Goal: Task Accomplishment & Management: Use online tool/utility

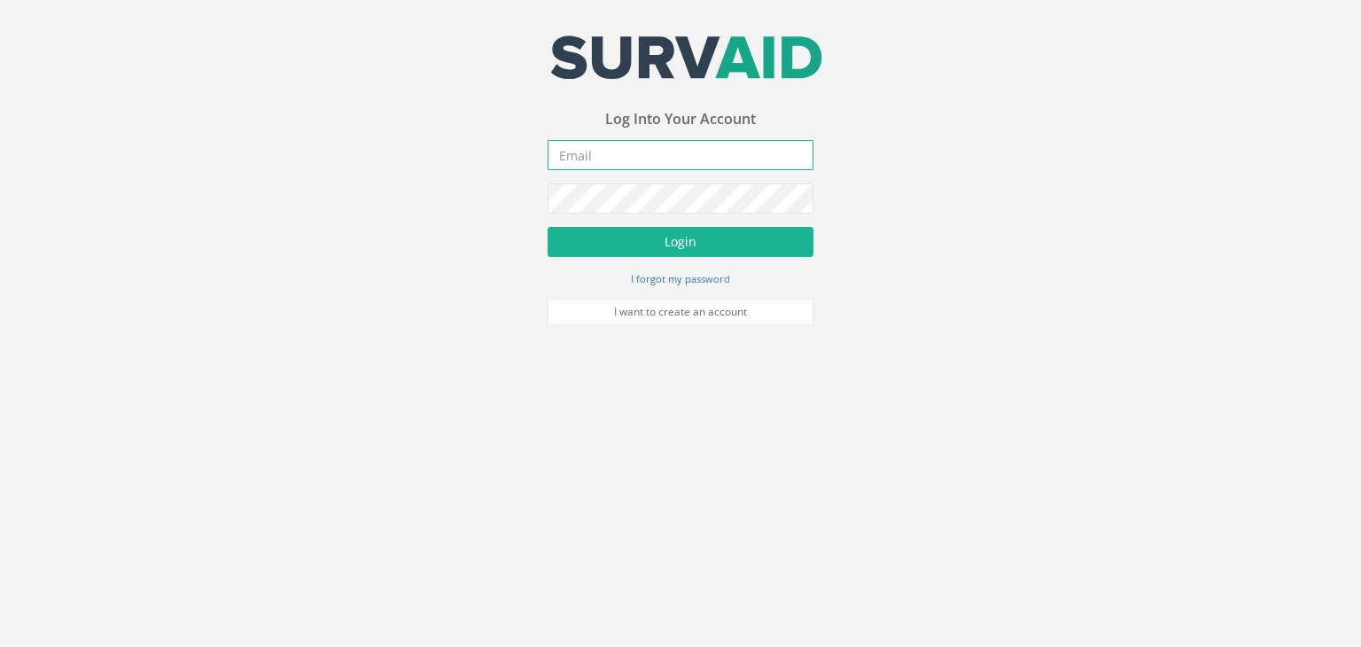
click at [671, 151] on input "email" at bounding box center [681, 155] width 266 height 30
type input "[PERSON_NAME][EMAIL_ADDRESS][DOMAIN_NAME]"
click at [548, 227] on button "Login" at bounding box center [681, 242] width 266 height 30
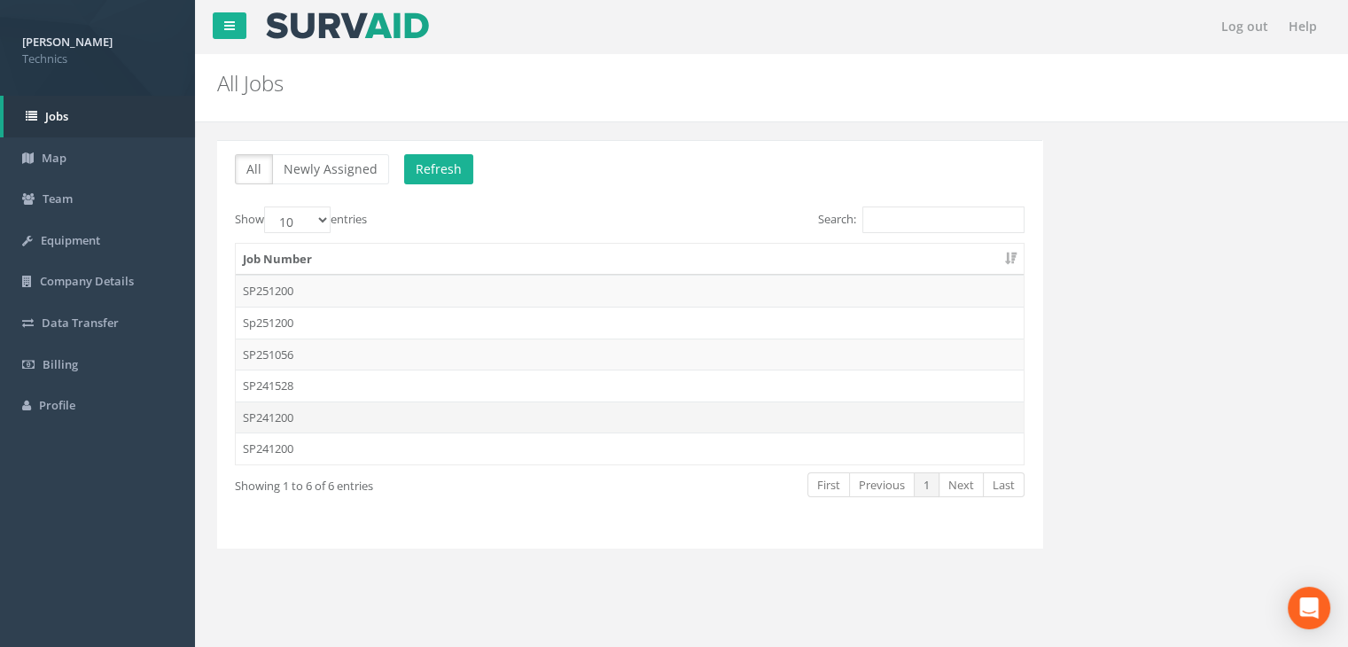
click at [312, 416] on td "SP241200" at bounding box center [630, 417] width 788 height 32
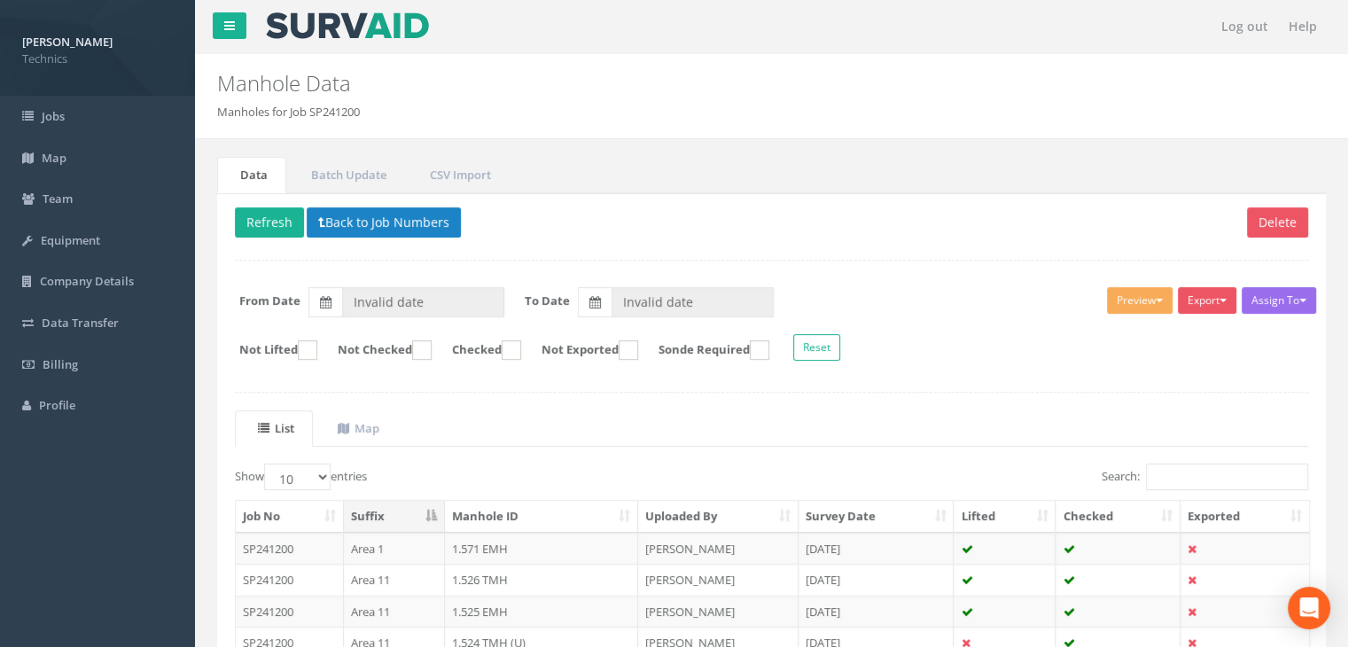
type input "[DATE]"
click at [1195, 476] on input "Search:" at bounding box center [1227, 476] width 162 height 27
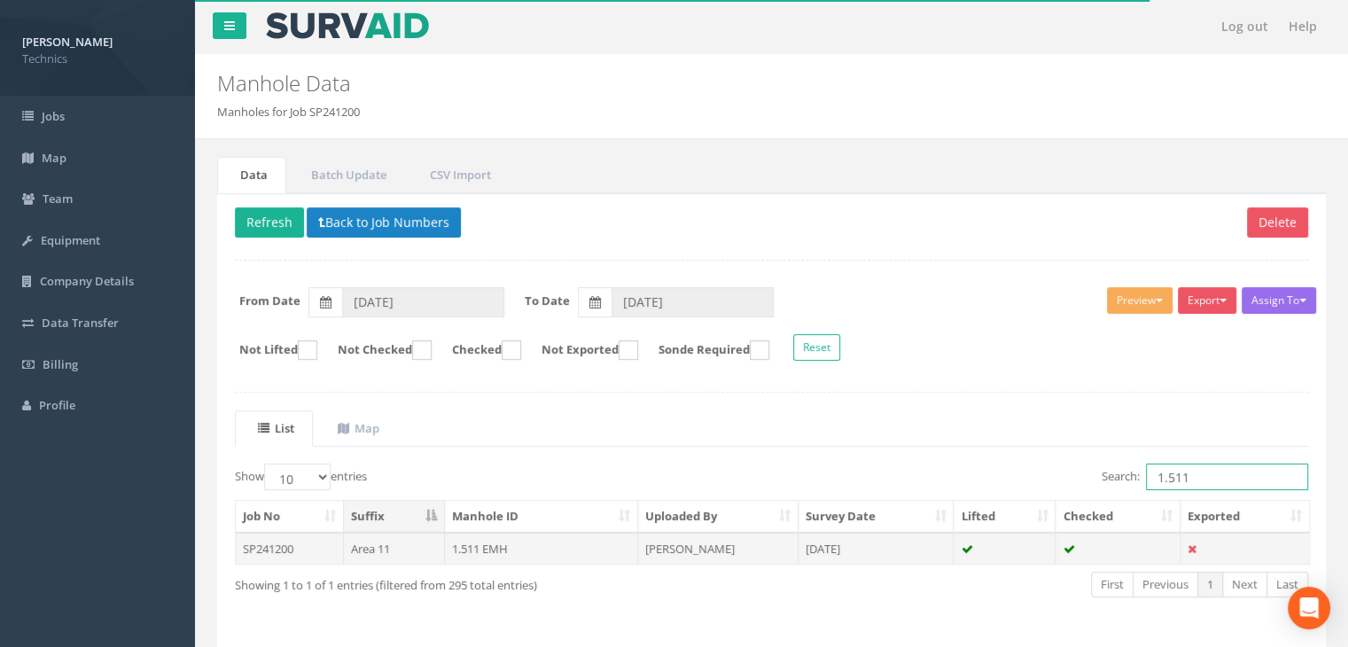
type input "1.511"
click at [797, 557] on td "[PERSON_NAME]" at bounding box center [718, 548] width 160 height 32
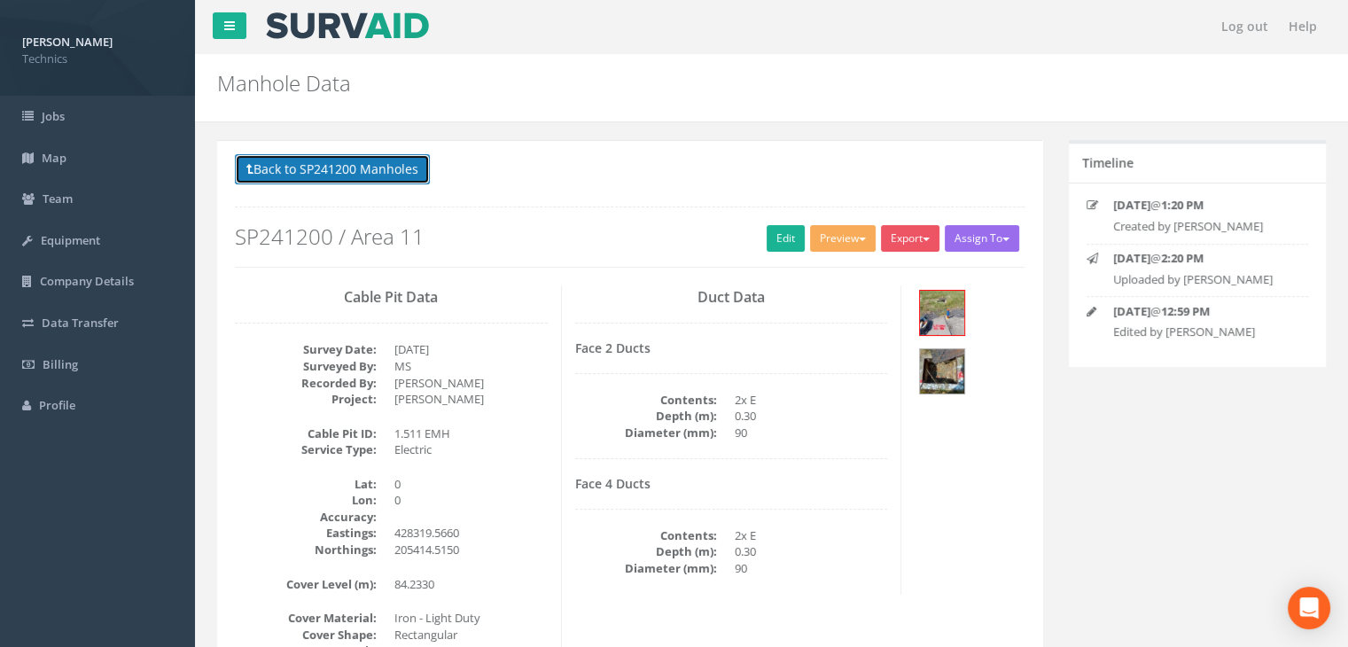
click at [330, 167] on button "Back to SP241200 Manholes" at bounding box center [332, 169] width 195 height 30
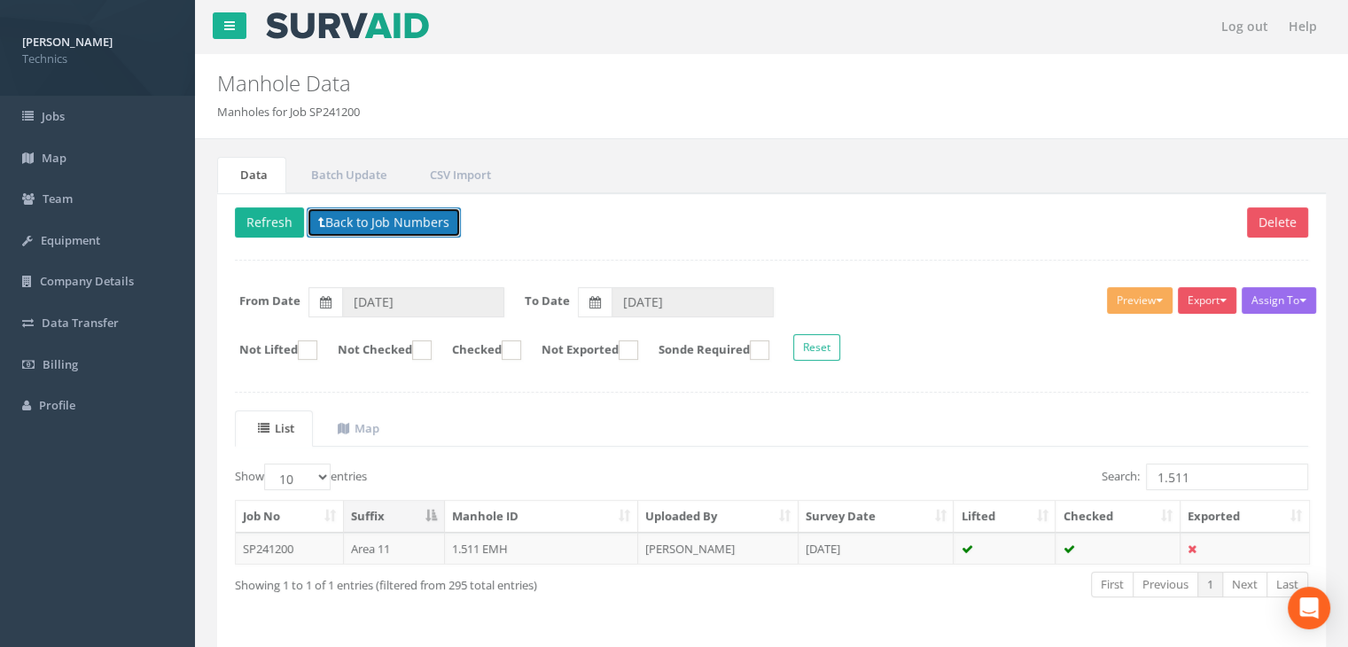
click at [346, 228] on button "Back to Job Numbers" at bounding box center [384, 222] width 154 height 30
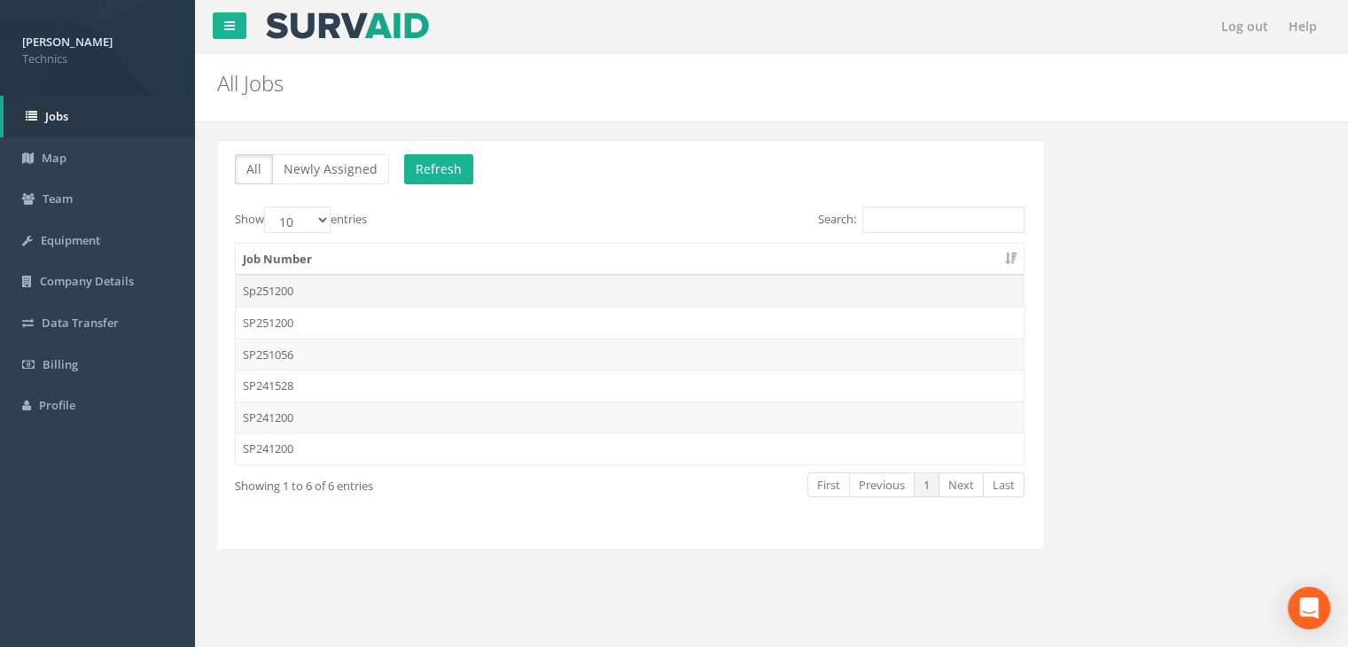
click at [289, 291] on td "Sp251200" at bounding box center [630, 291] width 788 height 32
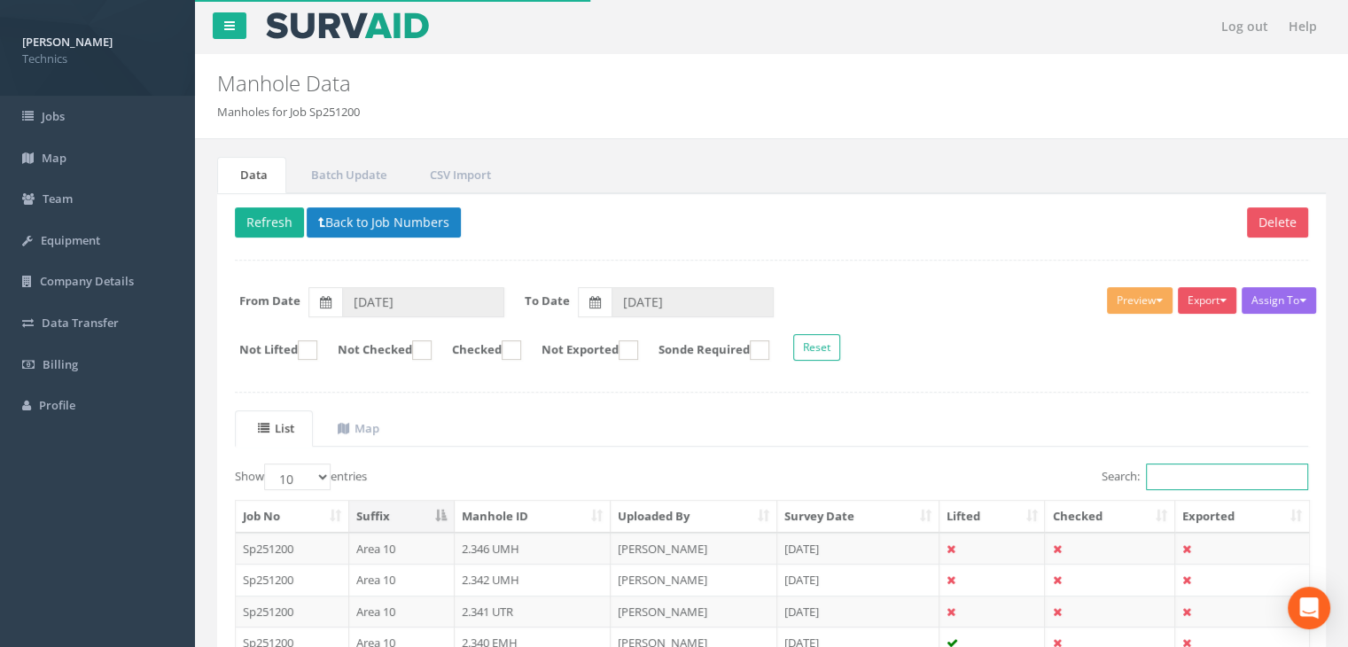
click at [1181, 480] on input "Search:" at bounding box center [1227, 476] width 162 height 27
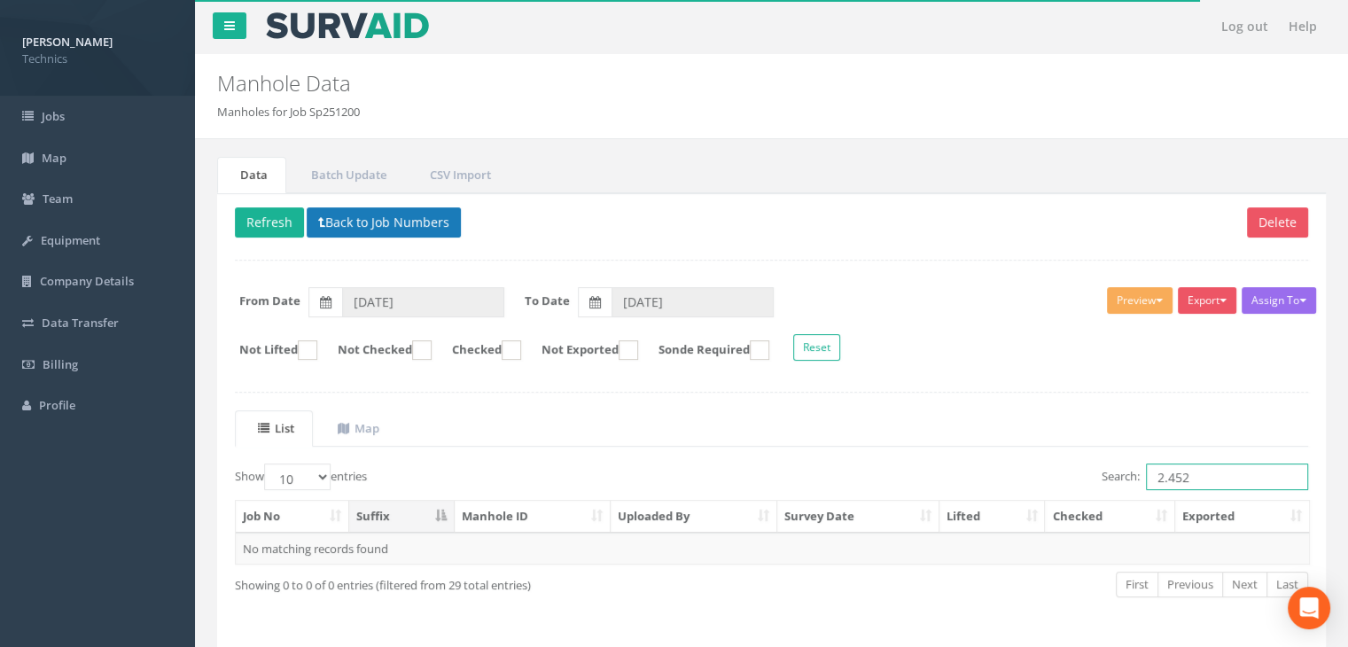
type input "2.452"
click at [349, 217] on button "Back to Job Numbers" at bounding box center [384, 222] width 154 height 30
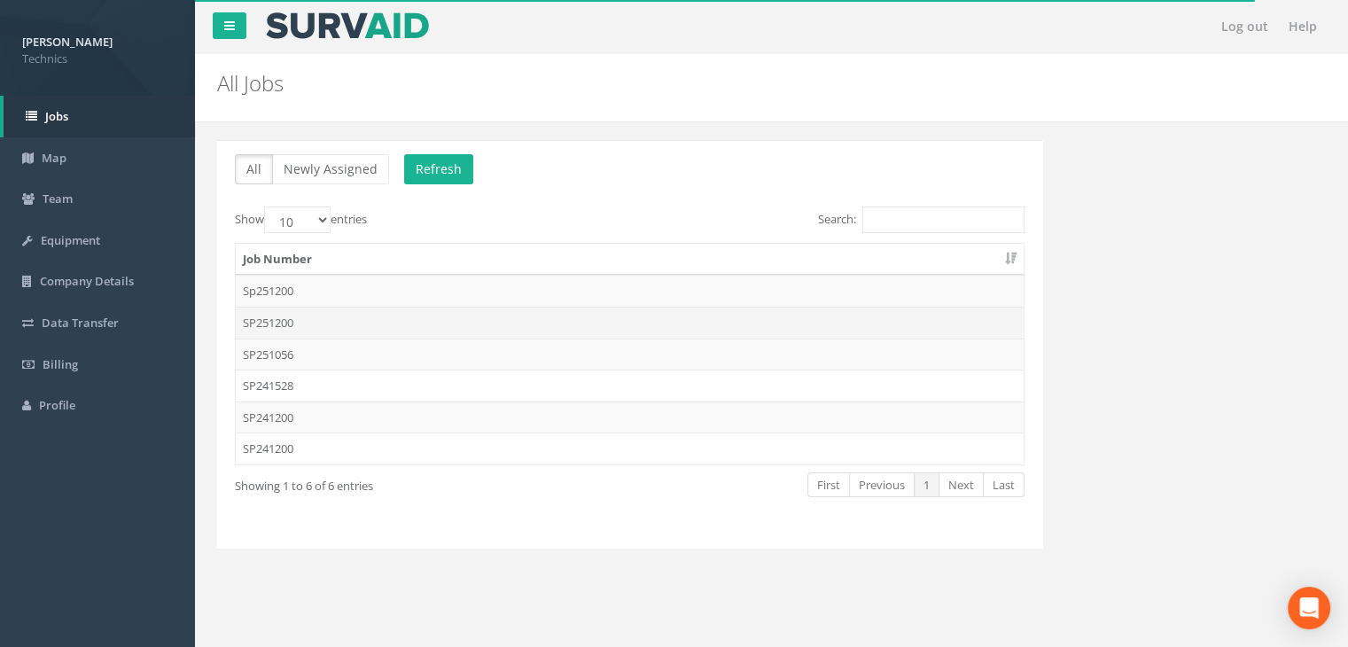
click at [317, 326] on td "SP251200" at bounding box center [630, 323] width 788 height 32
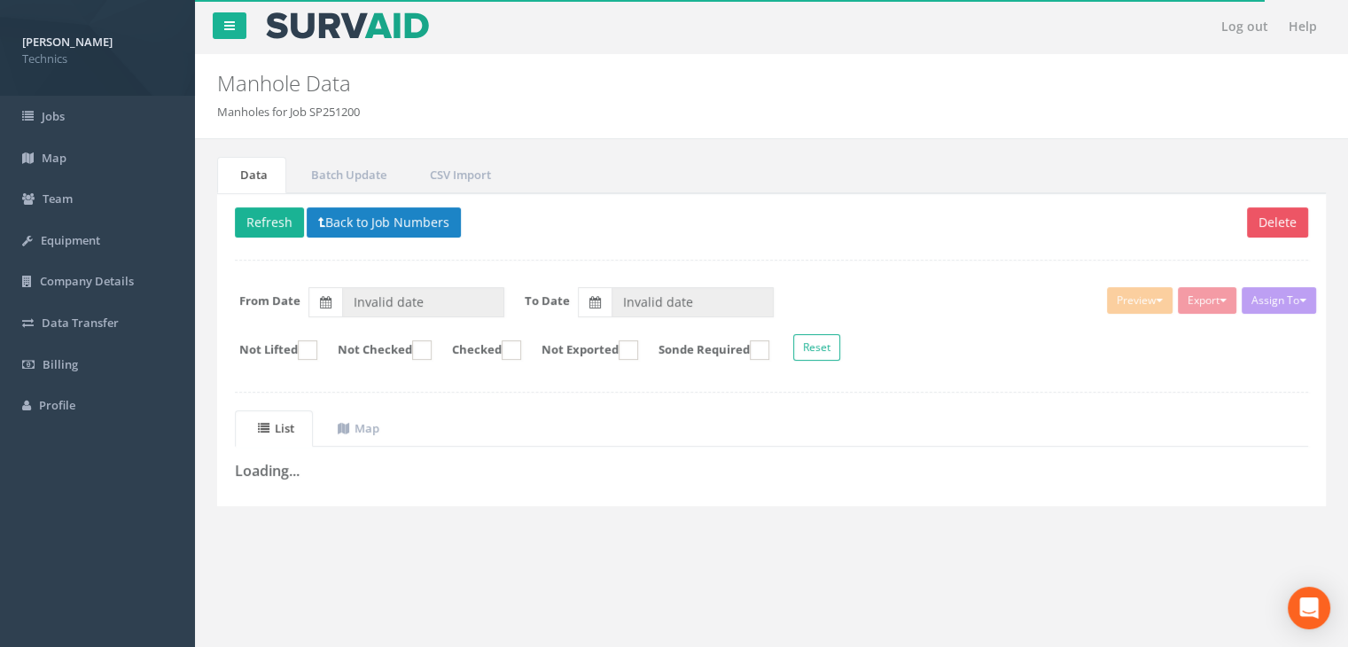
type input "[DATE]"
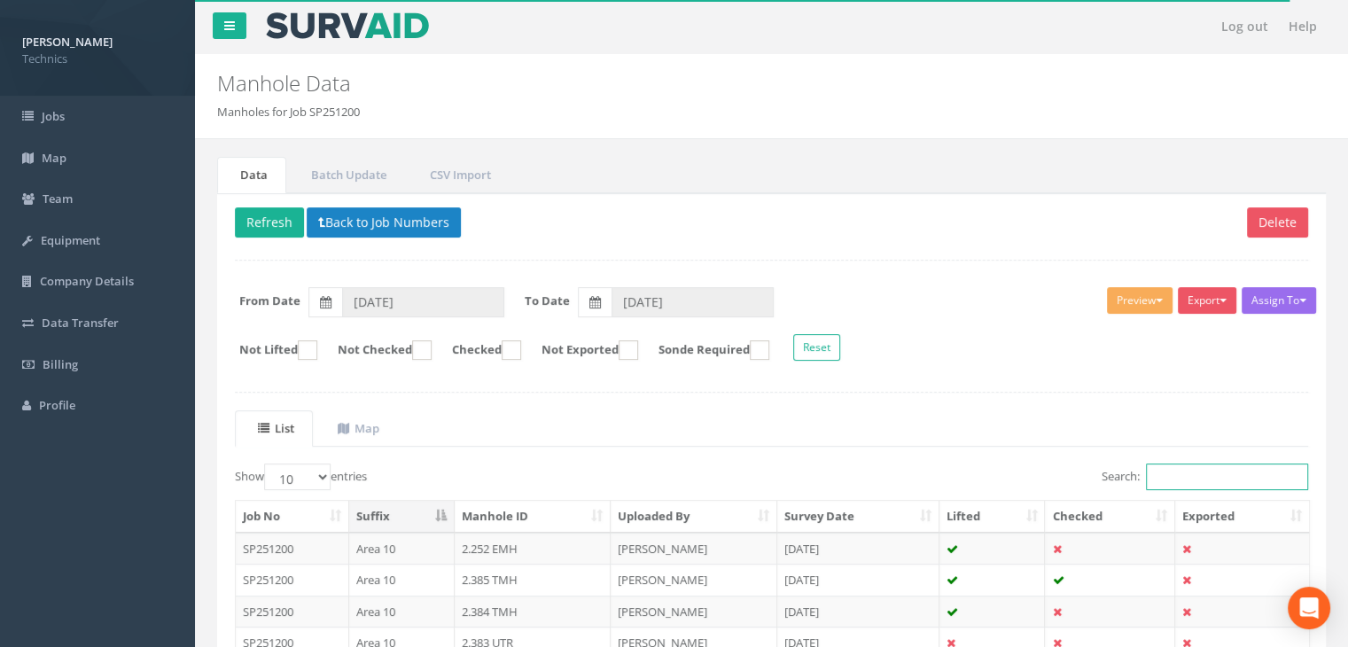
click at [1202, 476] on input "Search:" at bounding box center [1227, 476] width 162 height 27
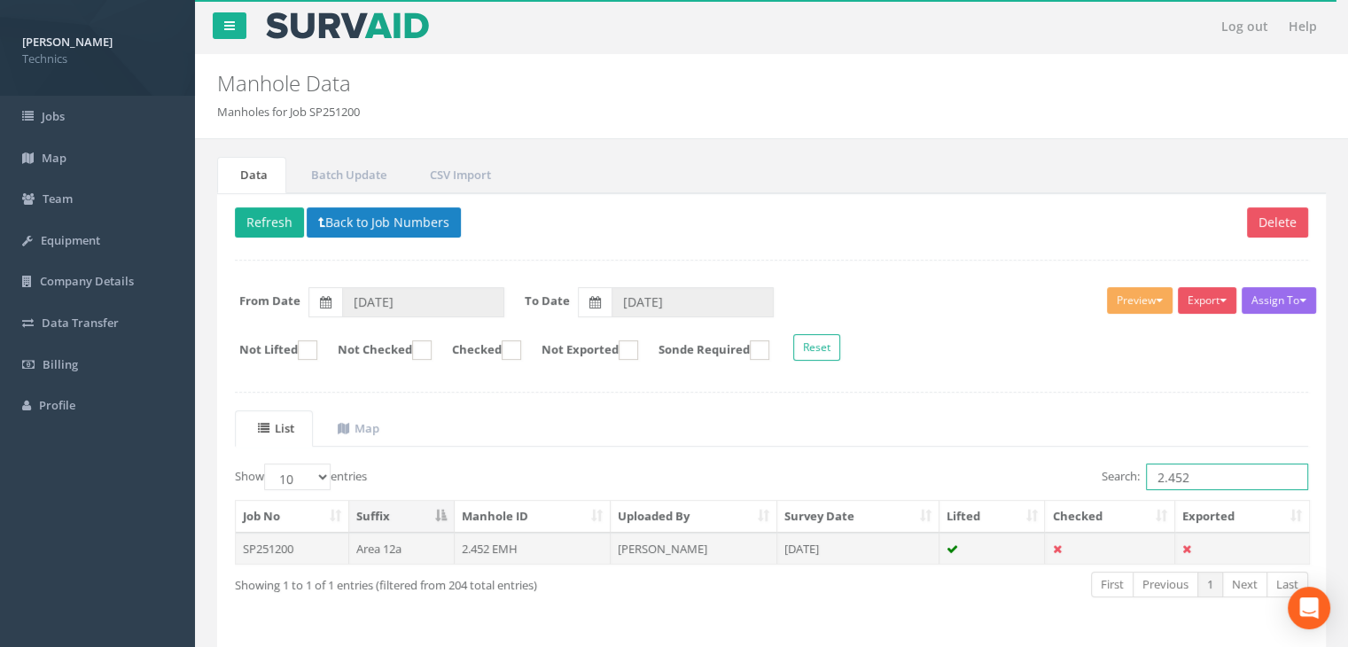
type input "2.452"
click at [865, 548] on td "[DATE]" at bounding box center [858, 548] width 162 height 32
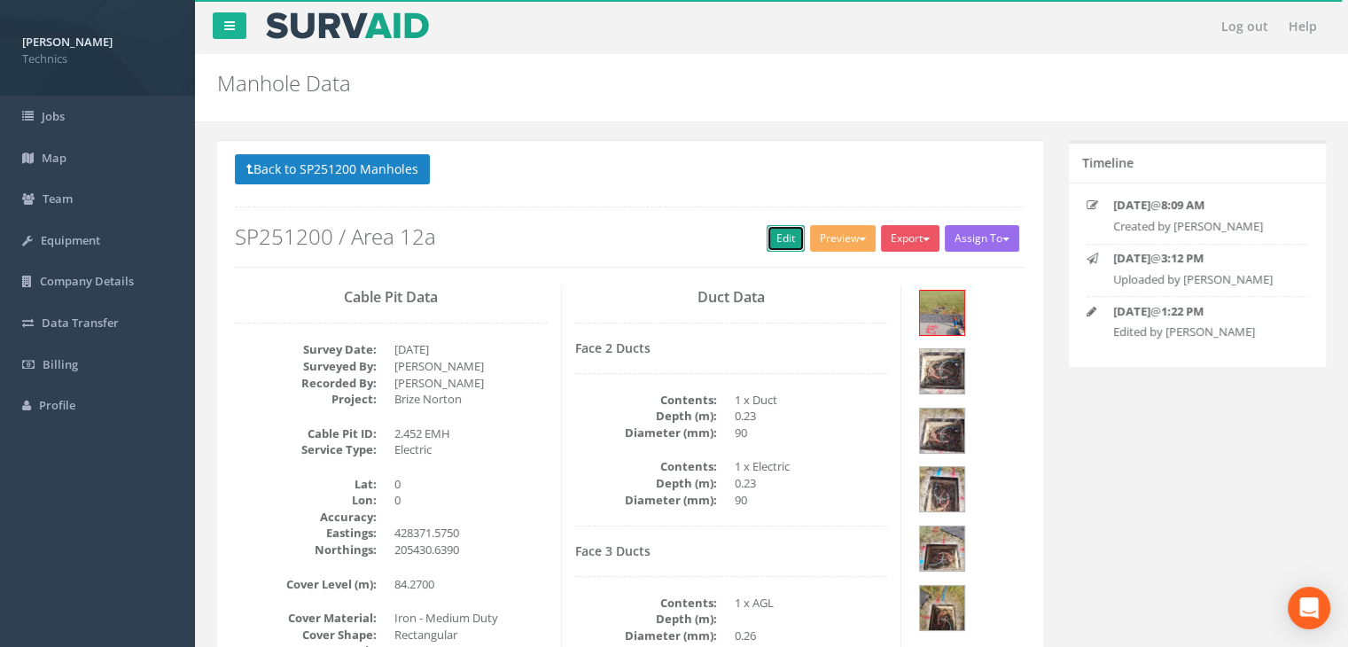
click at [784, 236] on link "Edit" at bounding box center [785, 238] width 38 height 27
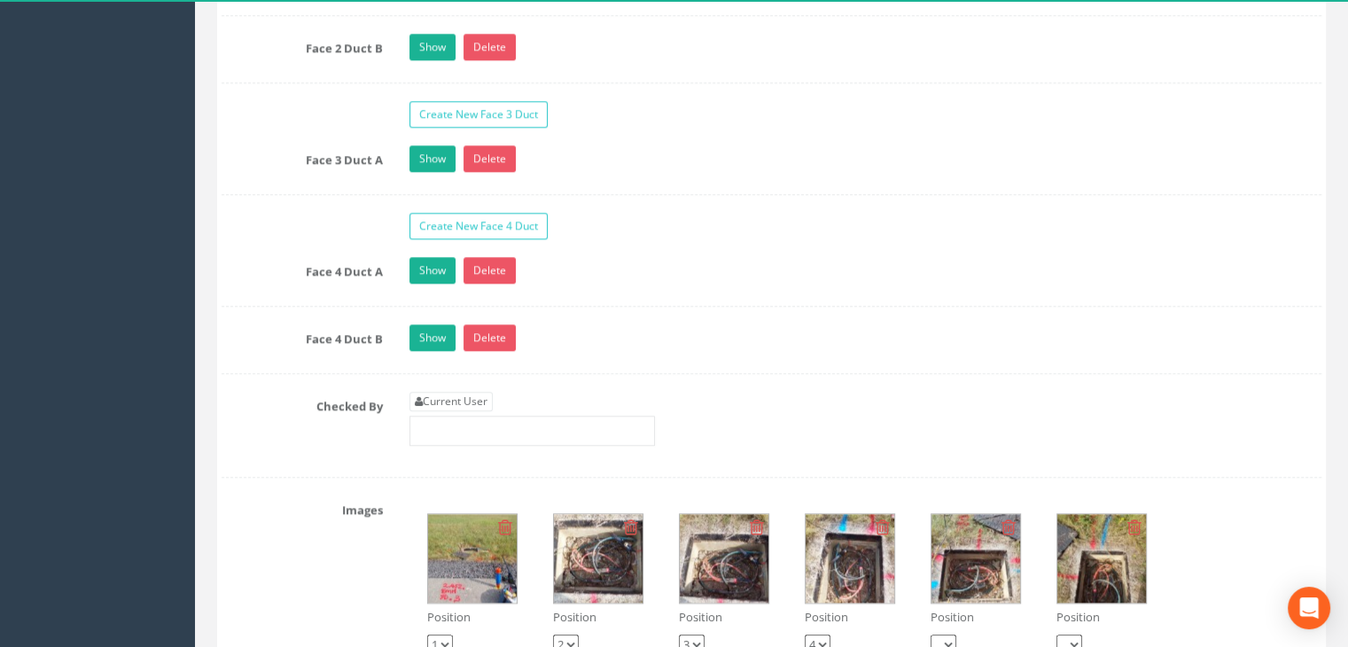
scroll to position [2038, 0]
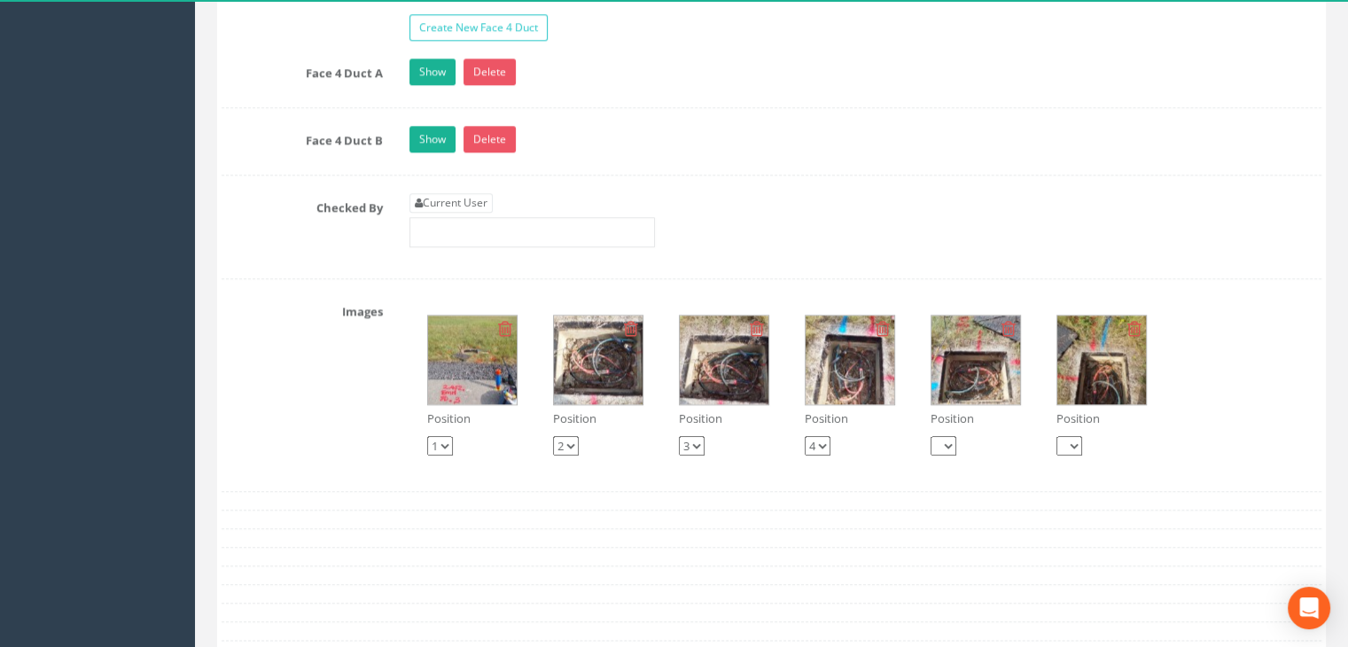
click at [868, 345] on img at bounding box center [849, 359] width 89 height 89
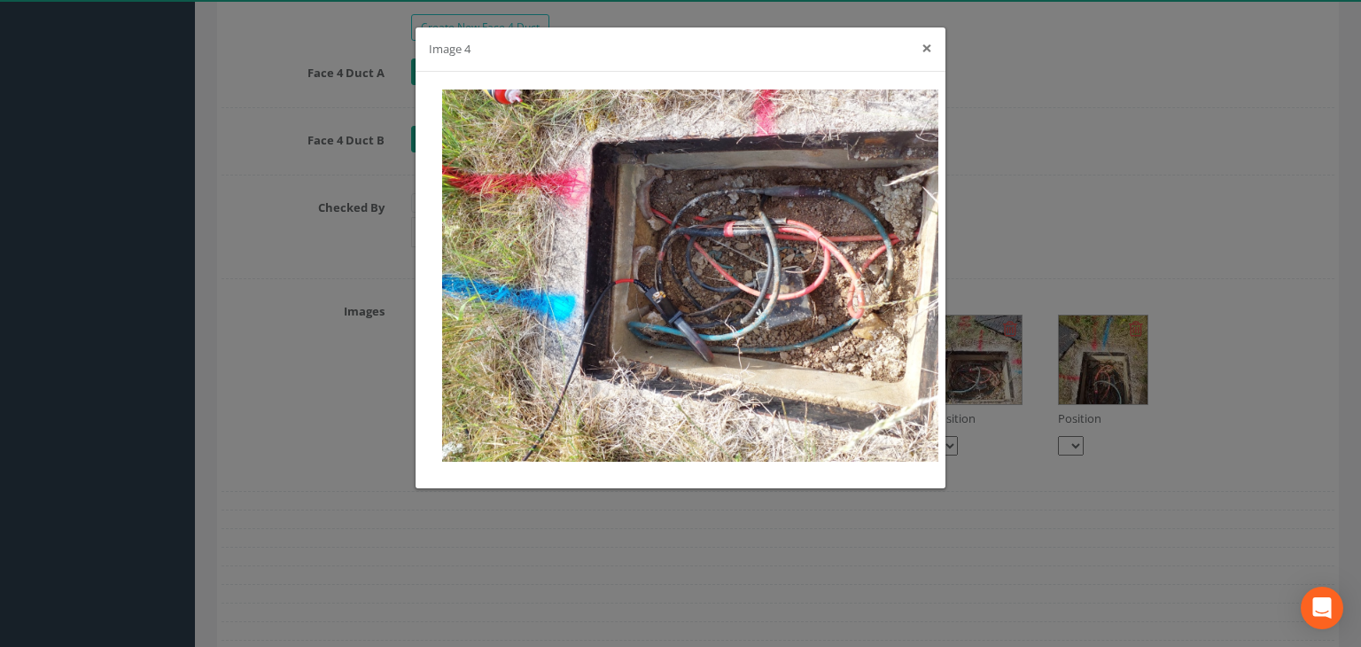
click at [927, 48] on button "×" at bounding box center [926, 48] width 11 height 19
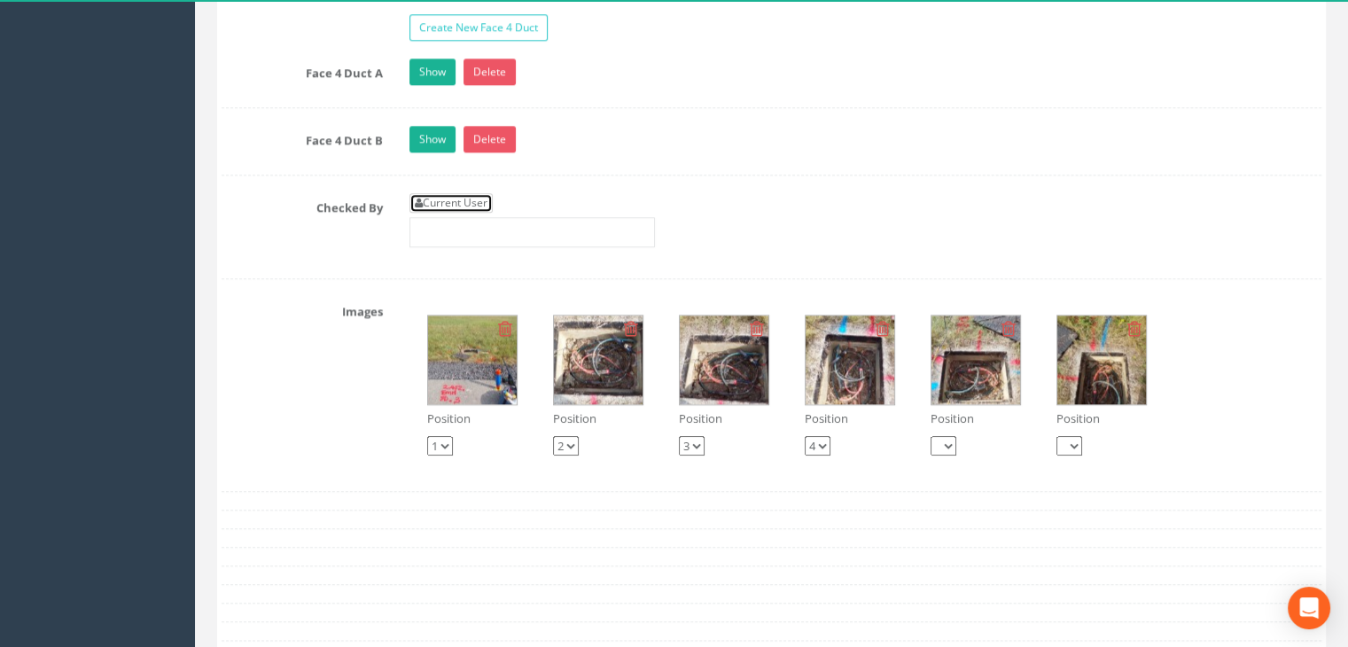
click at [457, 193] on link "Current User" at bounding box center [450, 202] width 83 height 19
type input "[PERSON_NAME]"
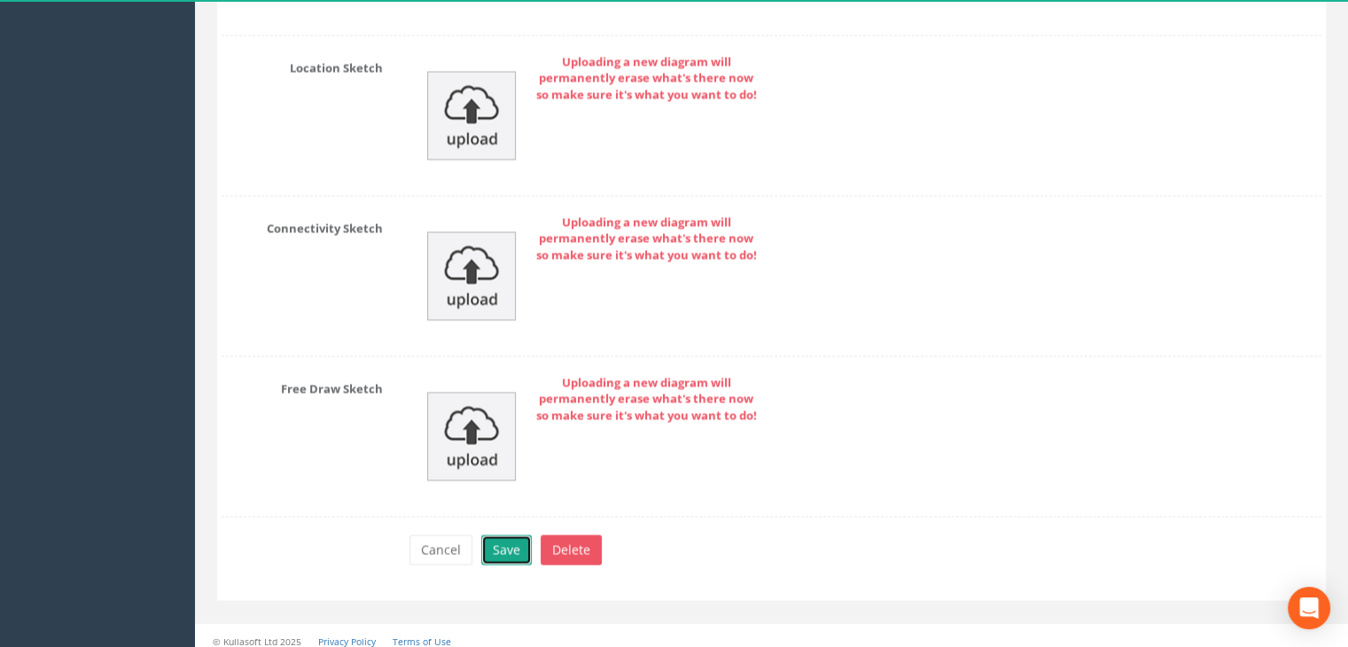
click at [493, 536] on button "Save" at bounding box center [506, 549] width 51 height 30
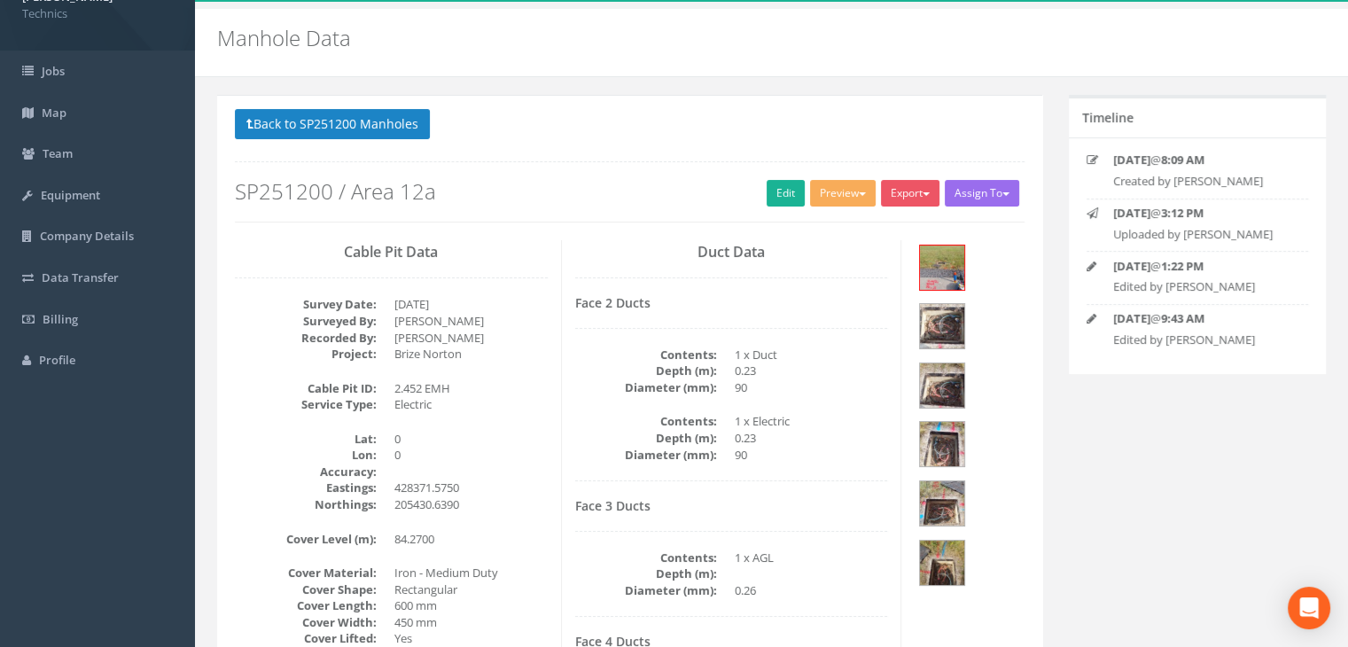
scroll to position [0, 0]
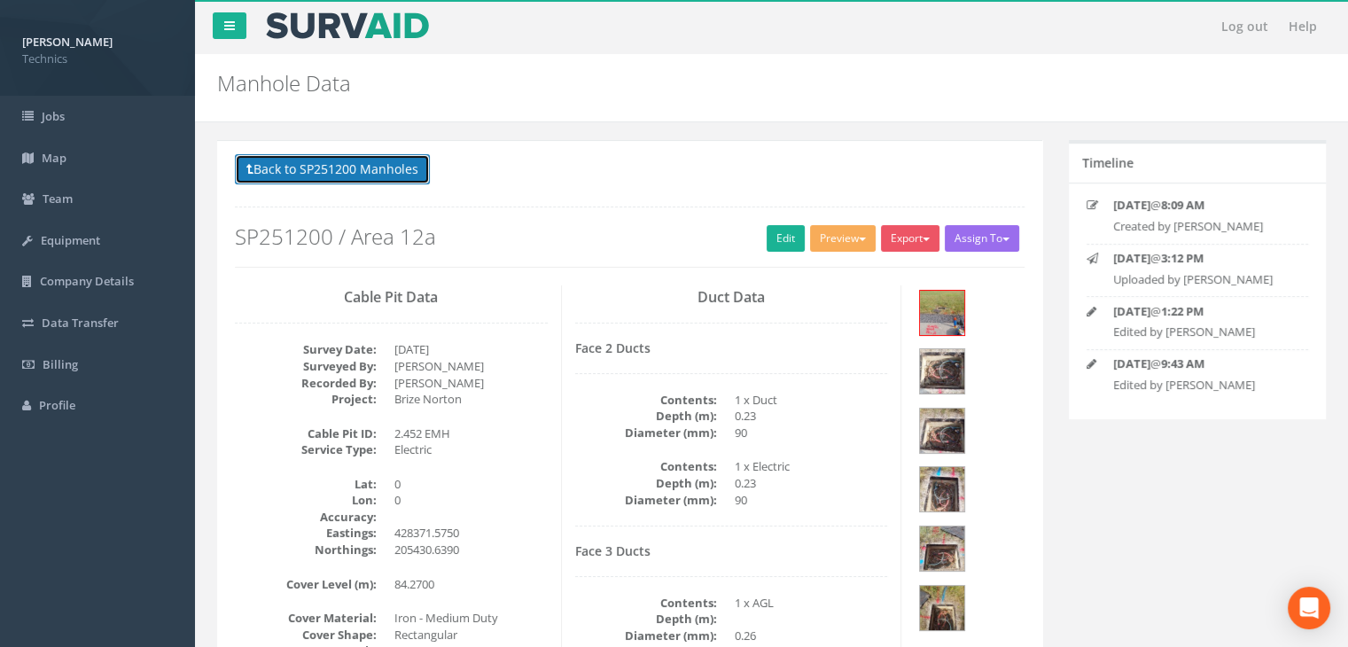
click at [309, 167] on button "Back to SP251200 Manholes" at bounding box center [332, 169] width 195 height 30
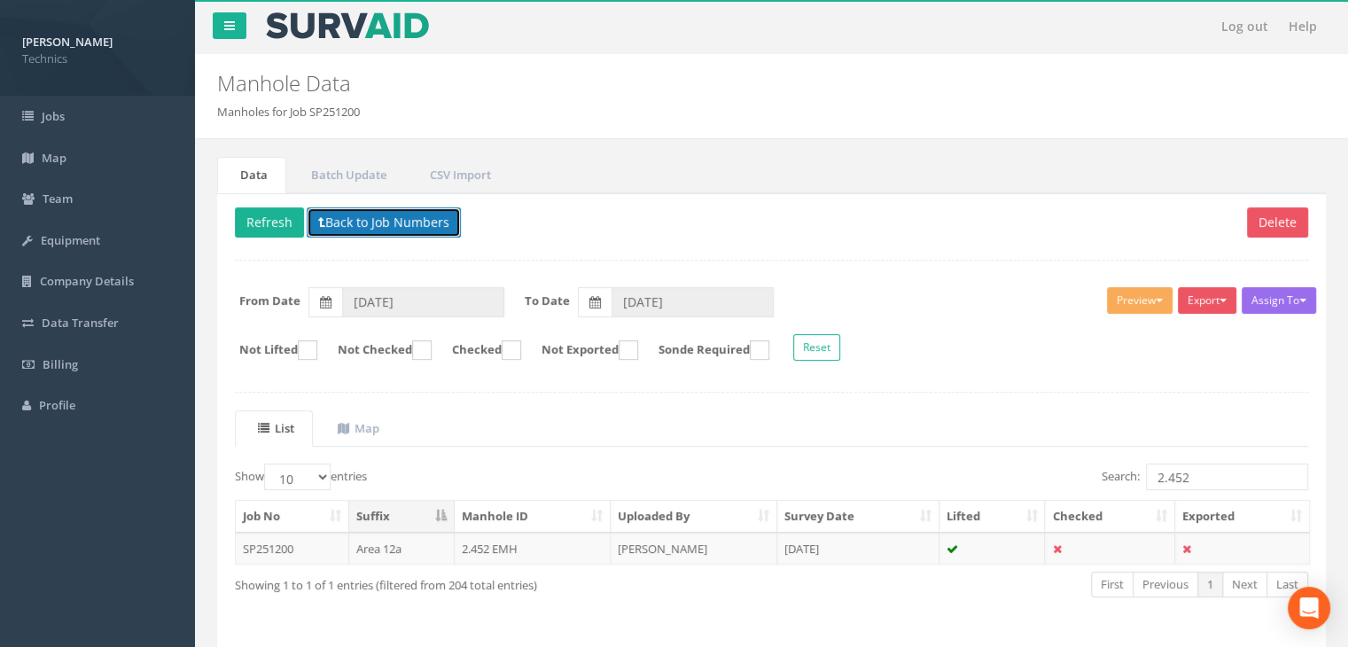
click at [416, 224] on button "Back to Job Numbers" at bounding box center [384, 222] width 154 height 30
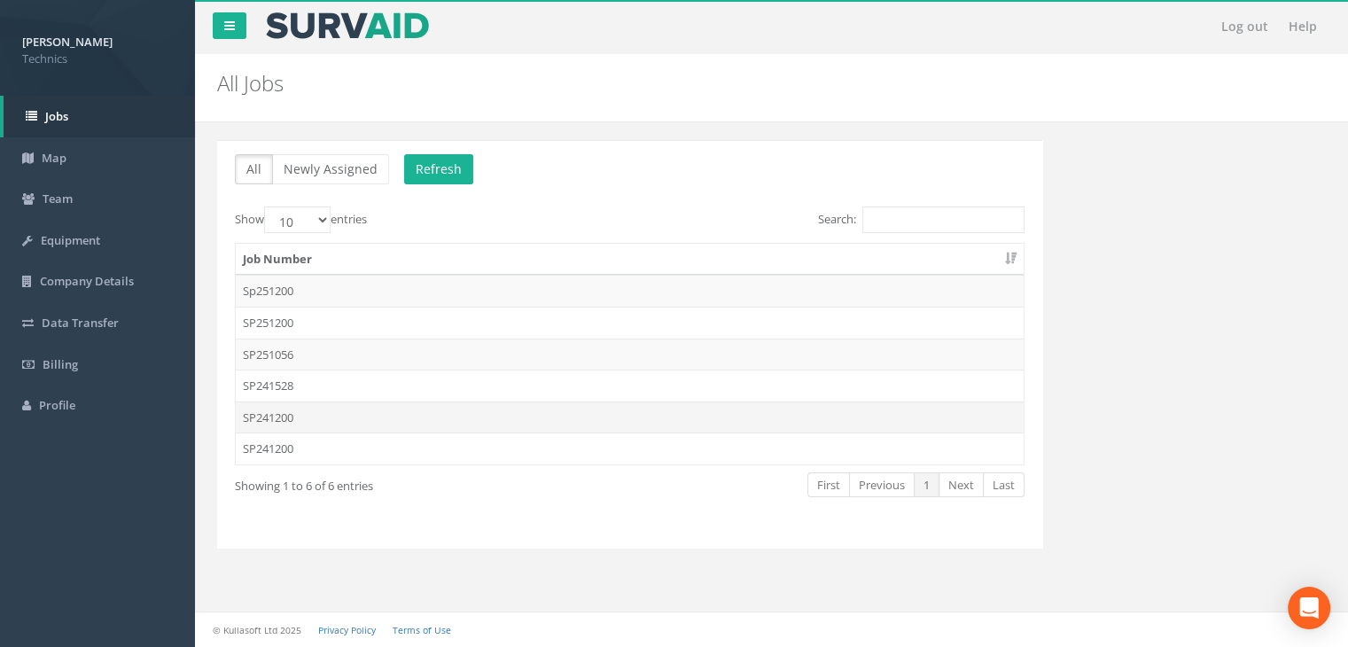
click at [332, 408] on td "SP241200" at bounding box center [630, 417] width 788 height 32
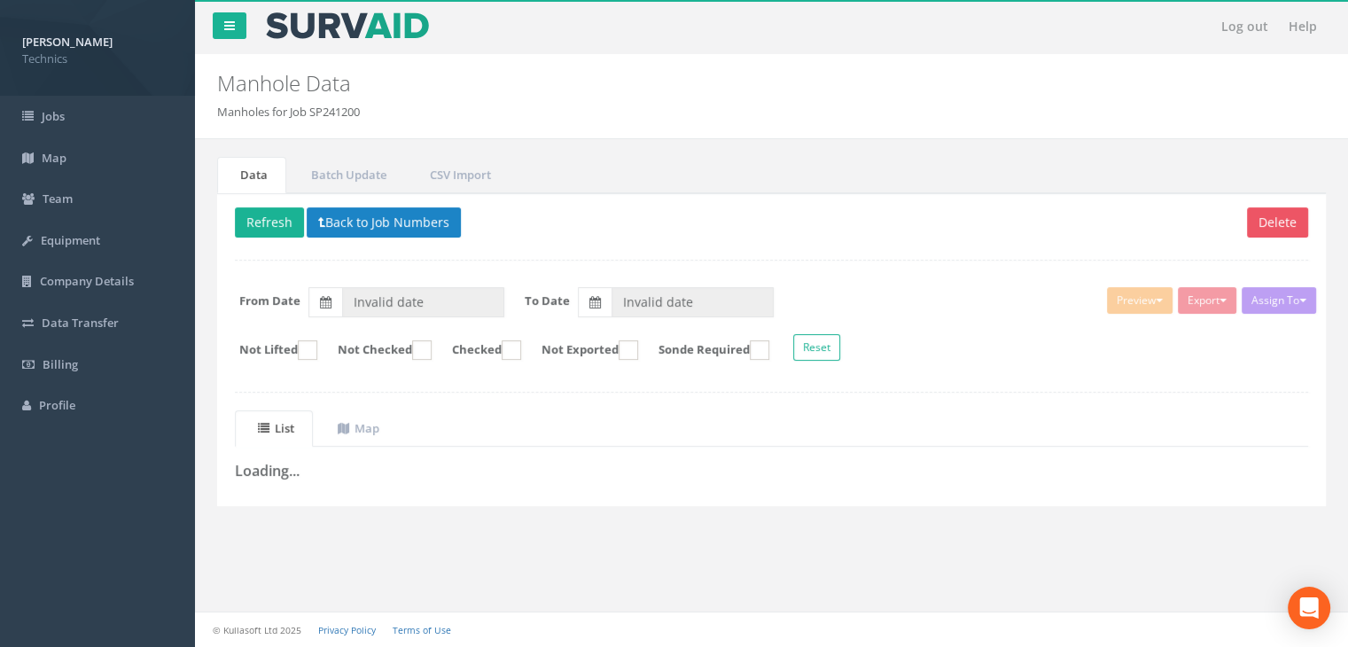
type input "[DATE]"
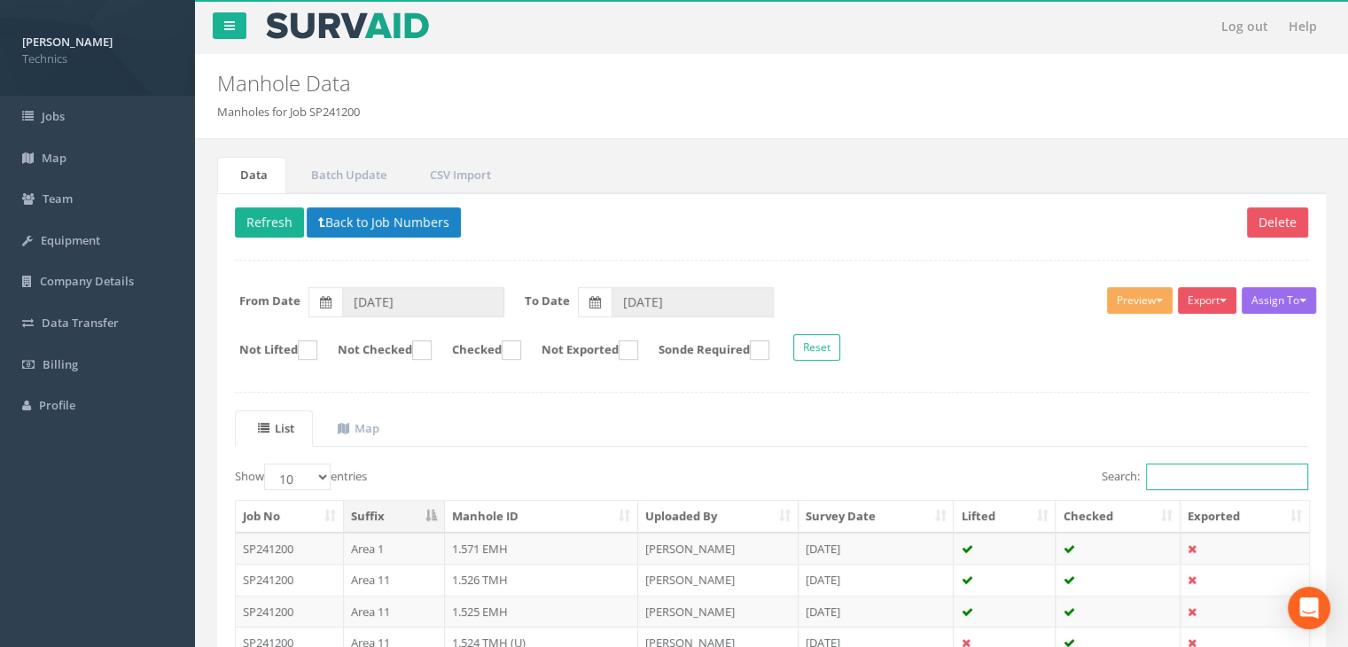
click at [1216, 468] on input "Search:" at bounding box center [1227, 476] width 162 height 27
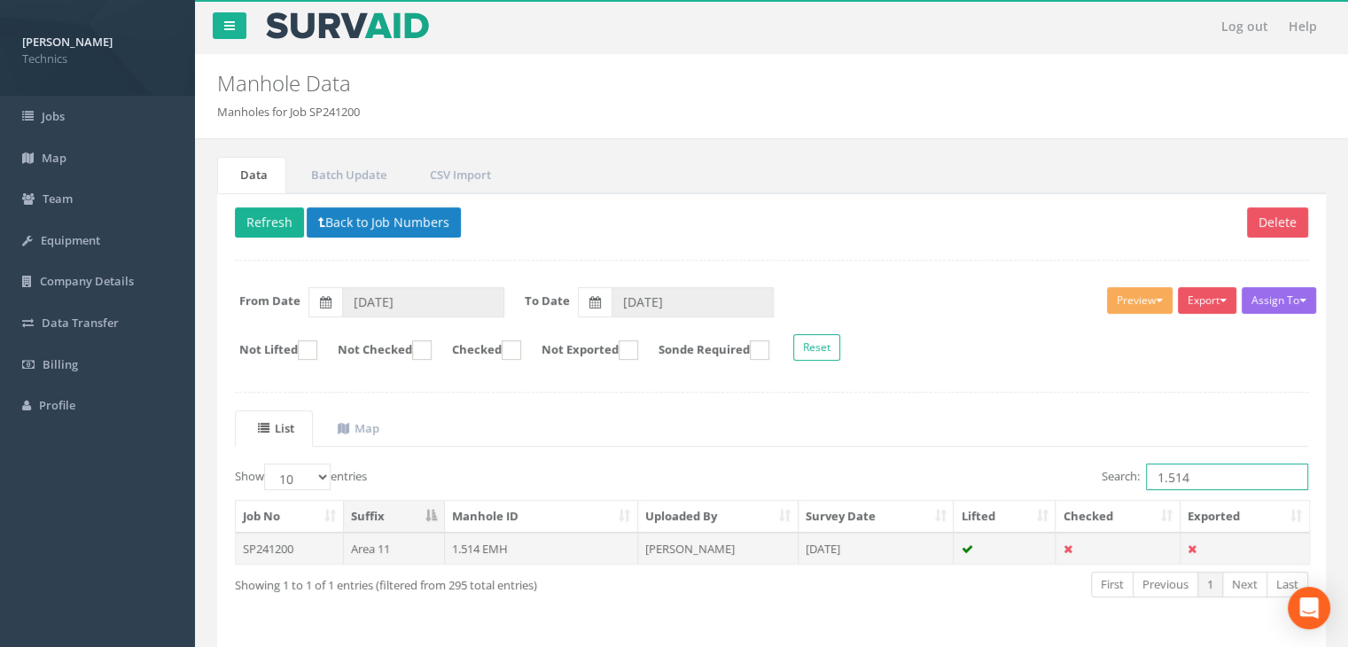
type input "1.514"
click at [858, 546] on td "[DATE]" at bounding box center [876, 548] width 156 height 32
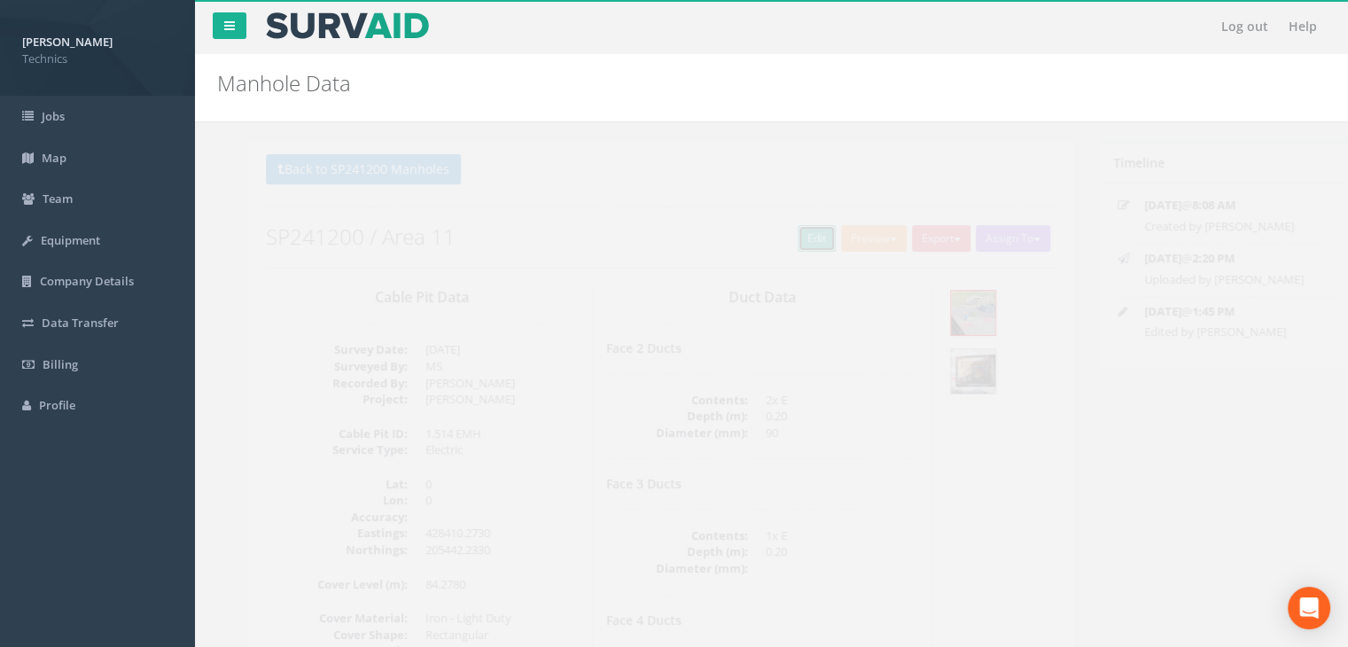
click at [775, 239] on link "Edit" at bounding box center [785, 238] width 38 height 27
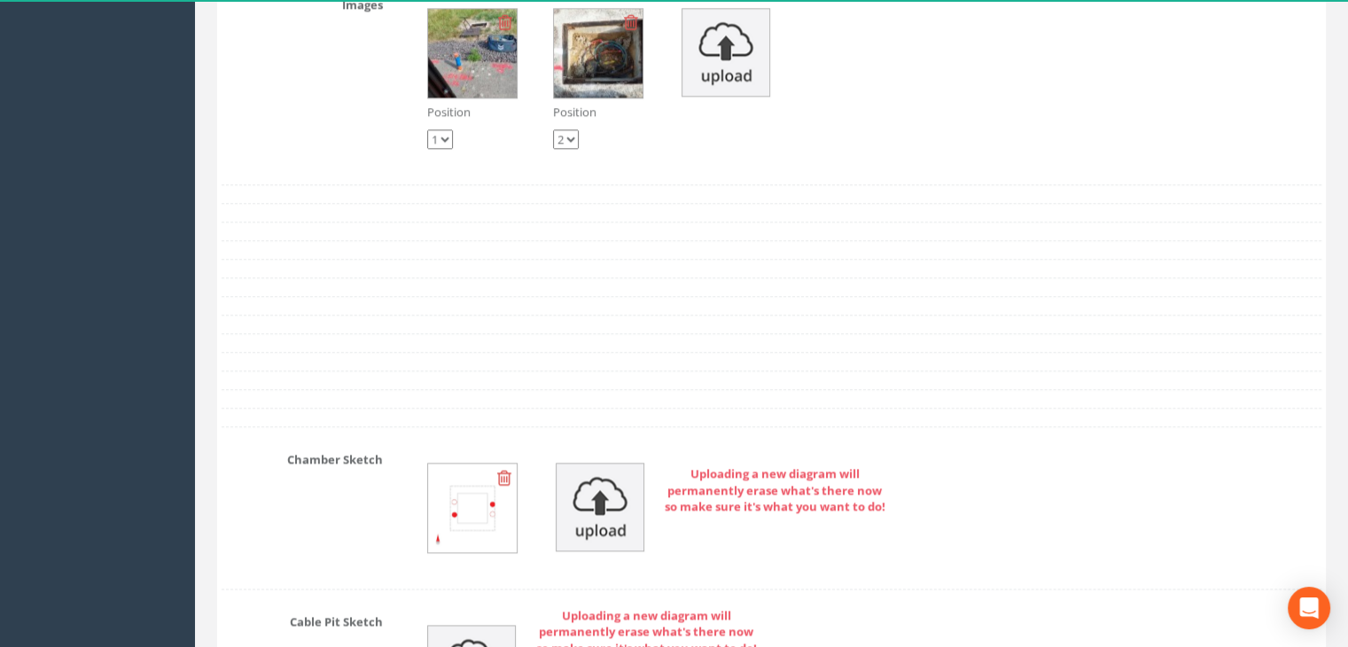
scroll to position [2304, 0]
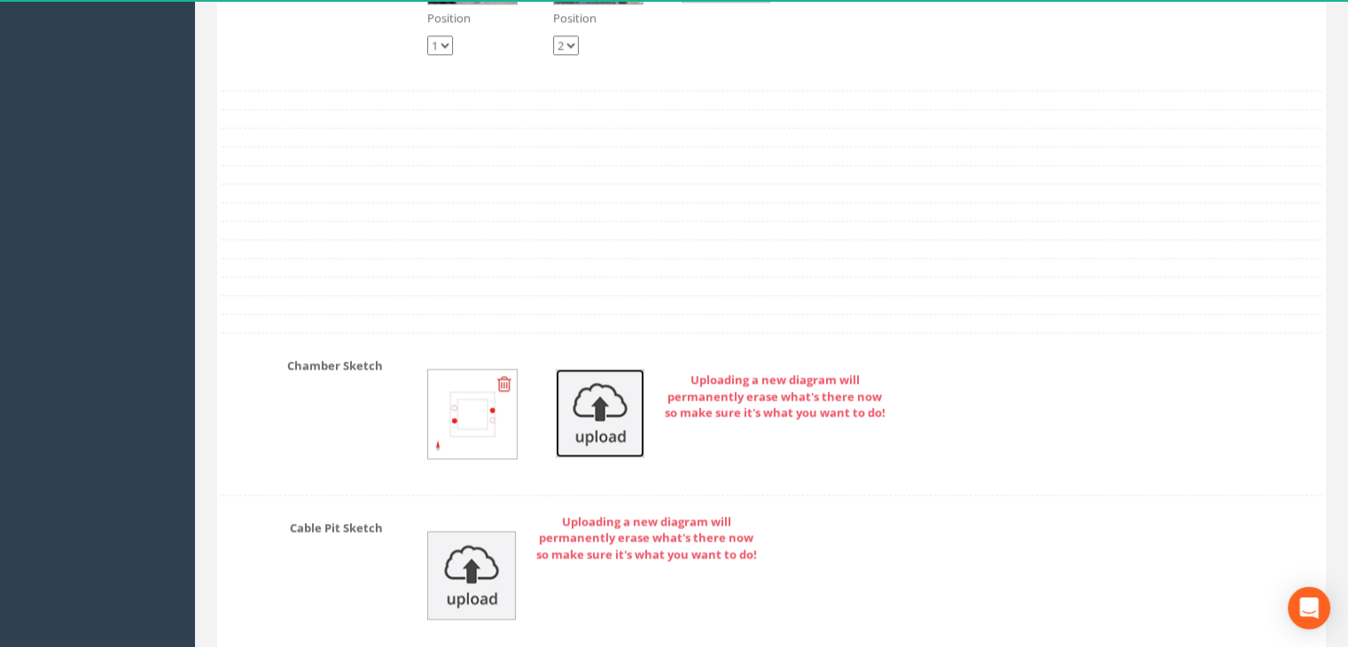
click at [588, 416] on img at bounding box center [600, 413] width 89 height 89
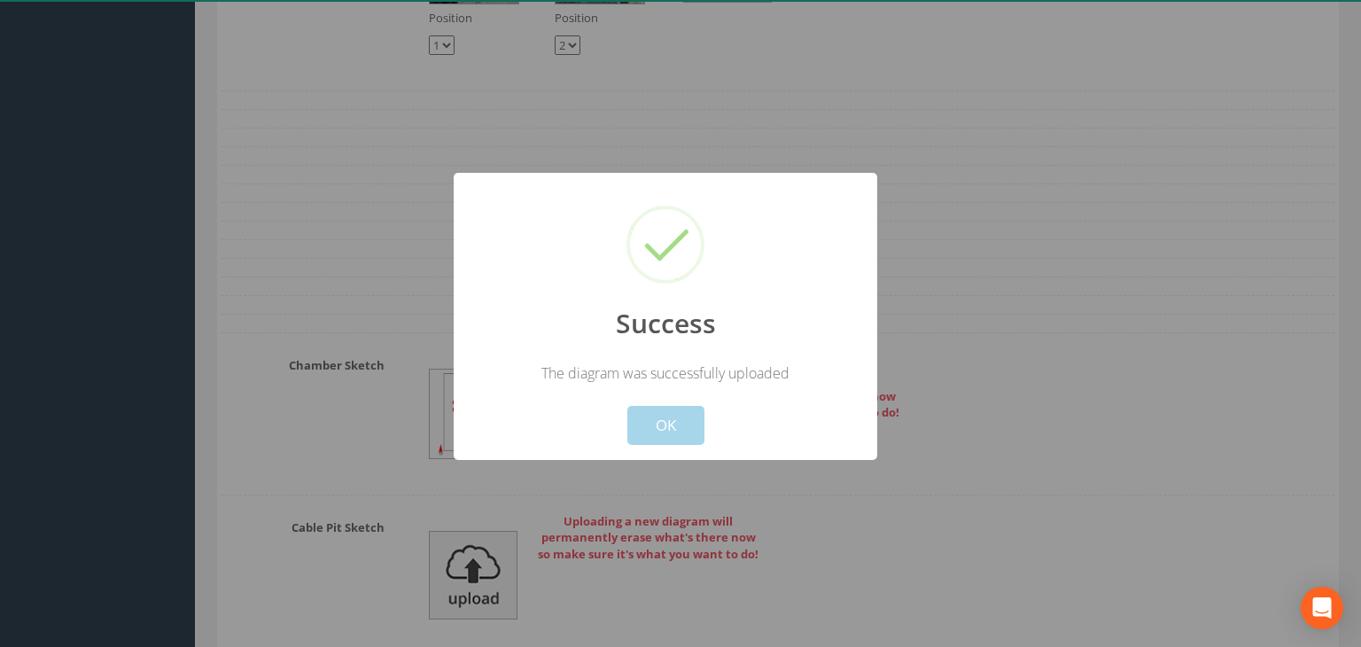
click at [657, 429] on button "OK" at bounding box center [665, 425] width 77 height 39
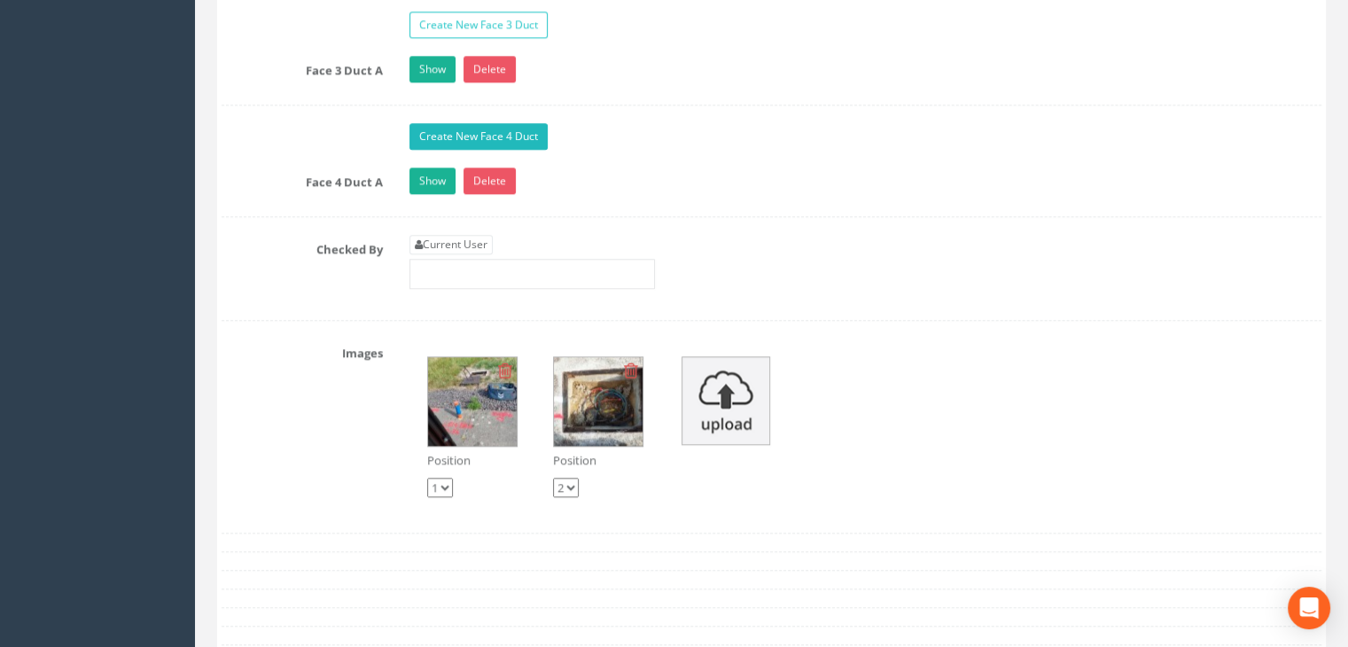
scroll to position [1596, 0]
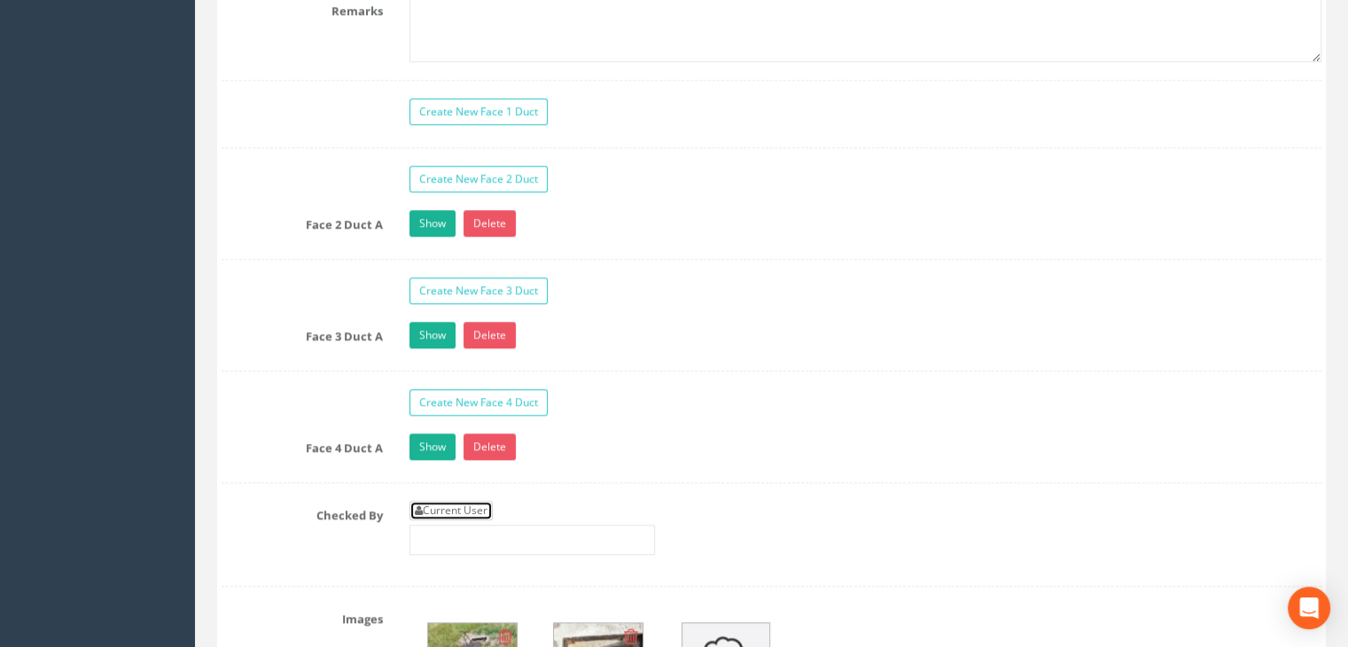
click at [467, 505] on link "Current User" at bounding box center [450, 510] width 83 height 19
type input "[PERSON_NAME]"
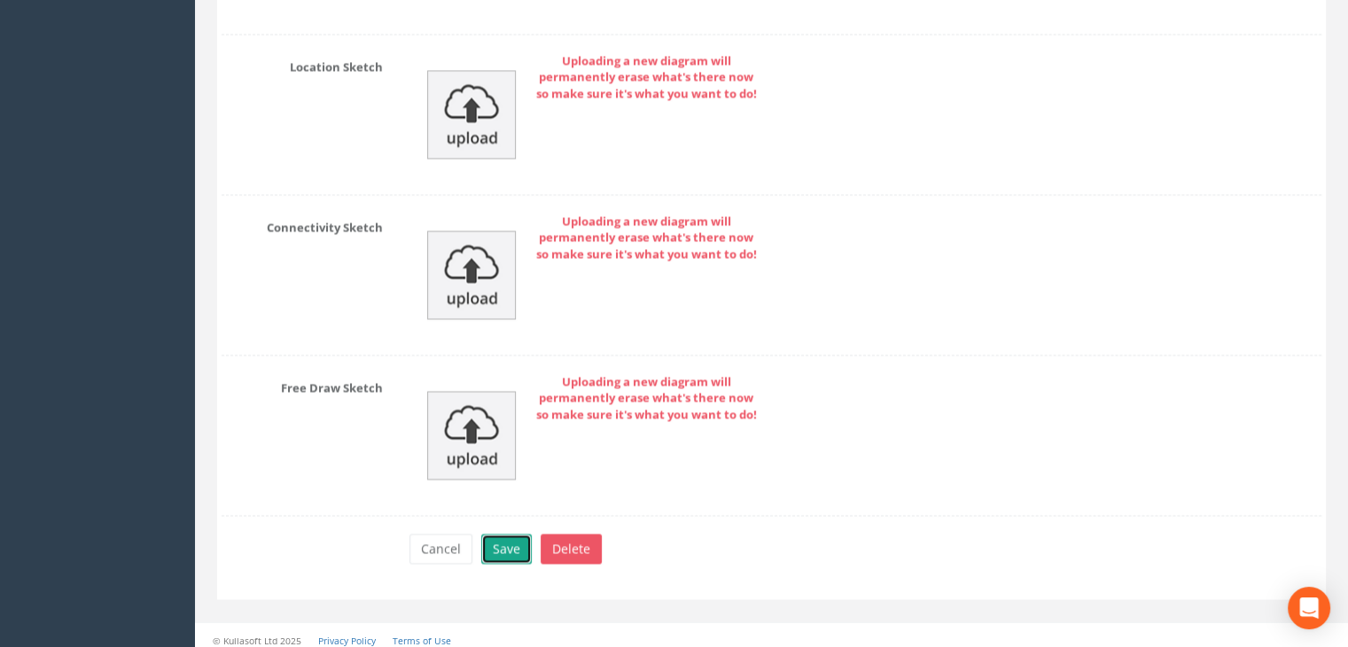
click at [510, 533] on button "Save" at bounding box center [506, 548] width 51 height 30
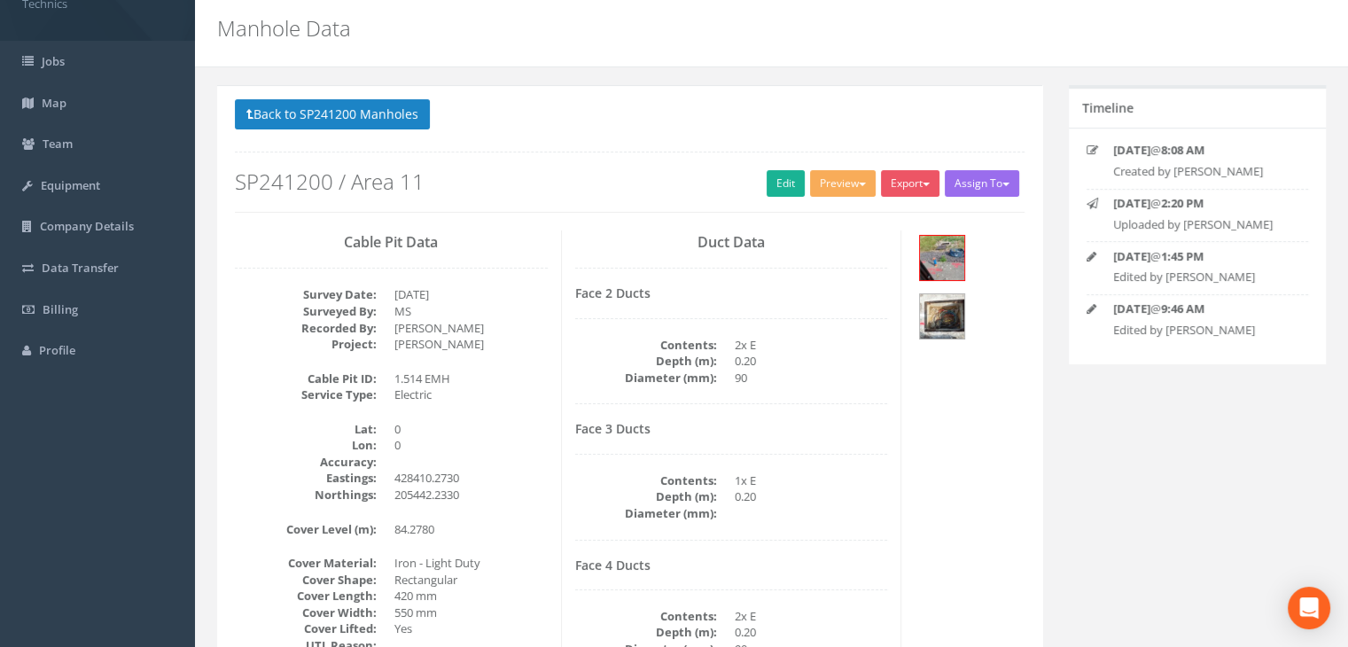
scroll to position [0, 0]
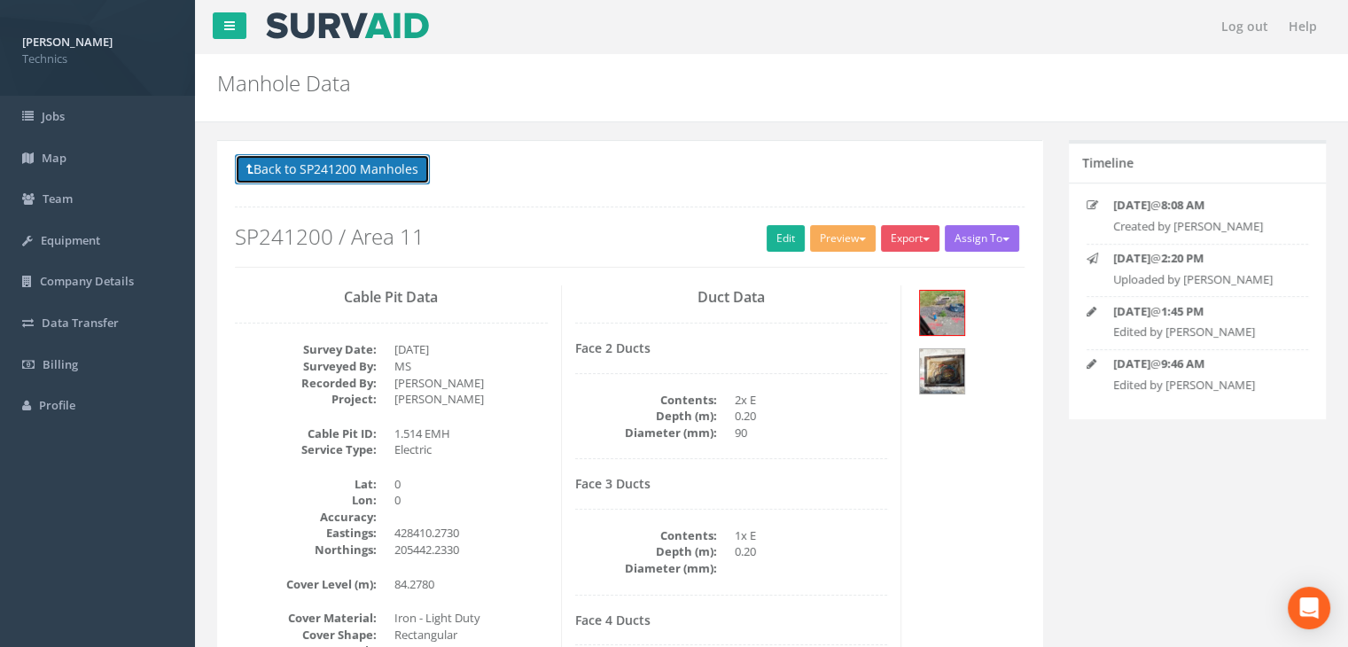
click at [337, 170] on button "Back to SP241200 Manholes" at bounding box center [332, 169] width 195 height 30
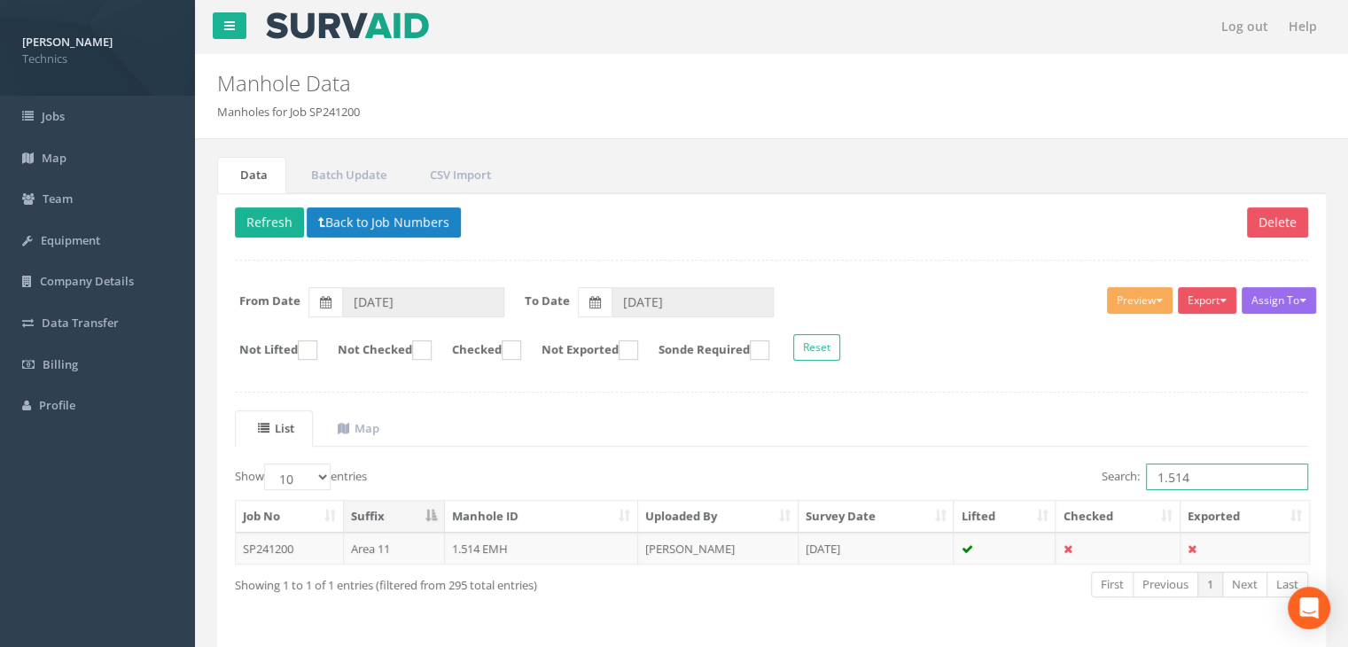
click at [1202, 480] on input "1.514" at bounding box center [1227, 476] width 162 height 27
click at [1213, 482] on input "1.519" at bounding box center [1227, 476] width 162 height 27
type input "1.523"
click at [427, 542] on td "Area 11" at bounding box center [394, 548] width 101 height 32
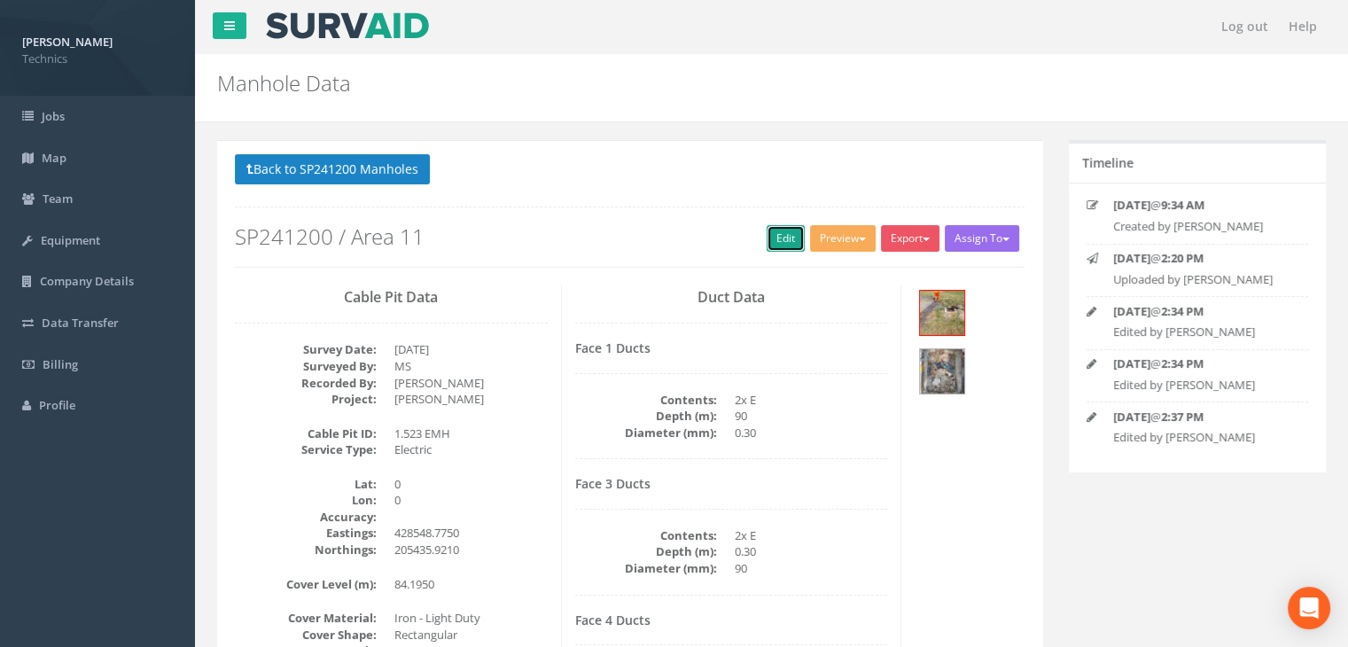
click at [786, 241] on link "Edit" at bounding box center [785, 238] width 38 height 27
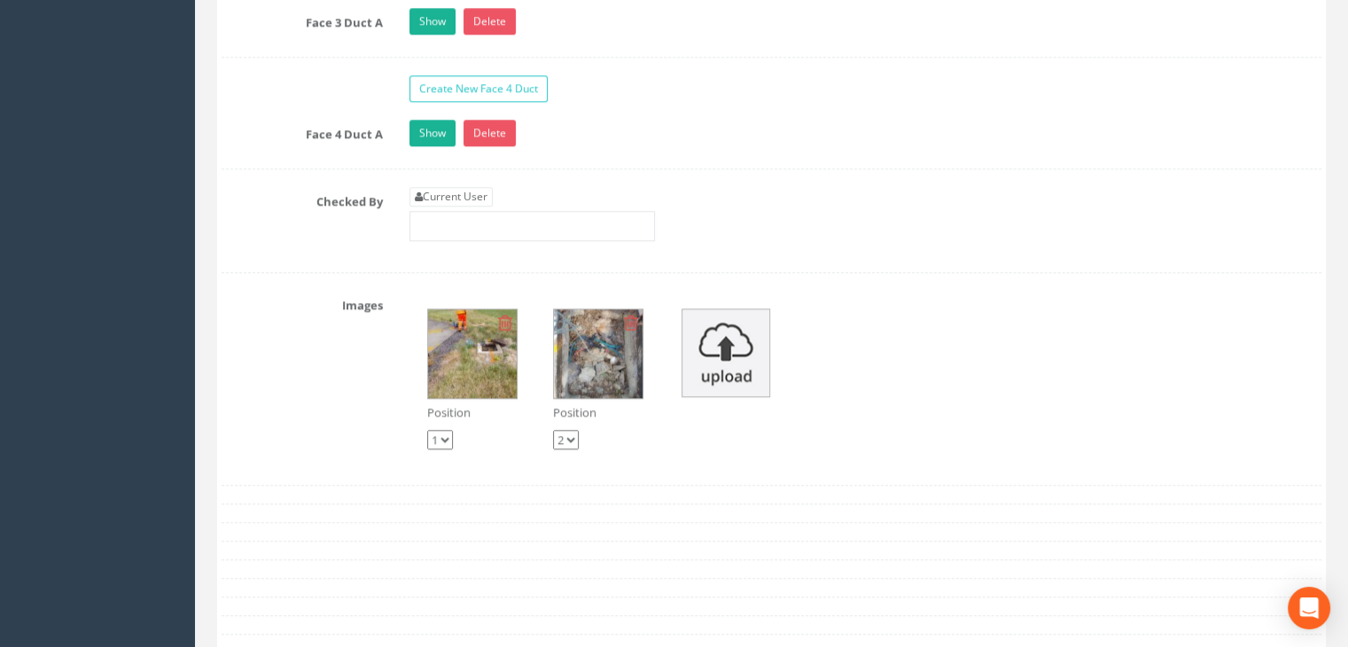
scroll to position [1772, 0]
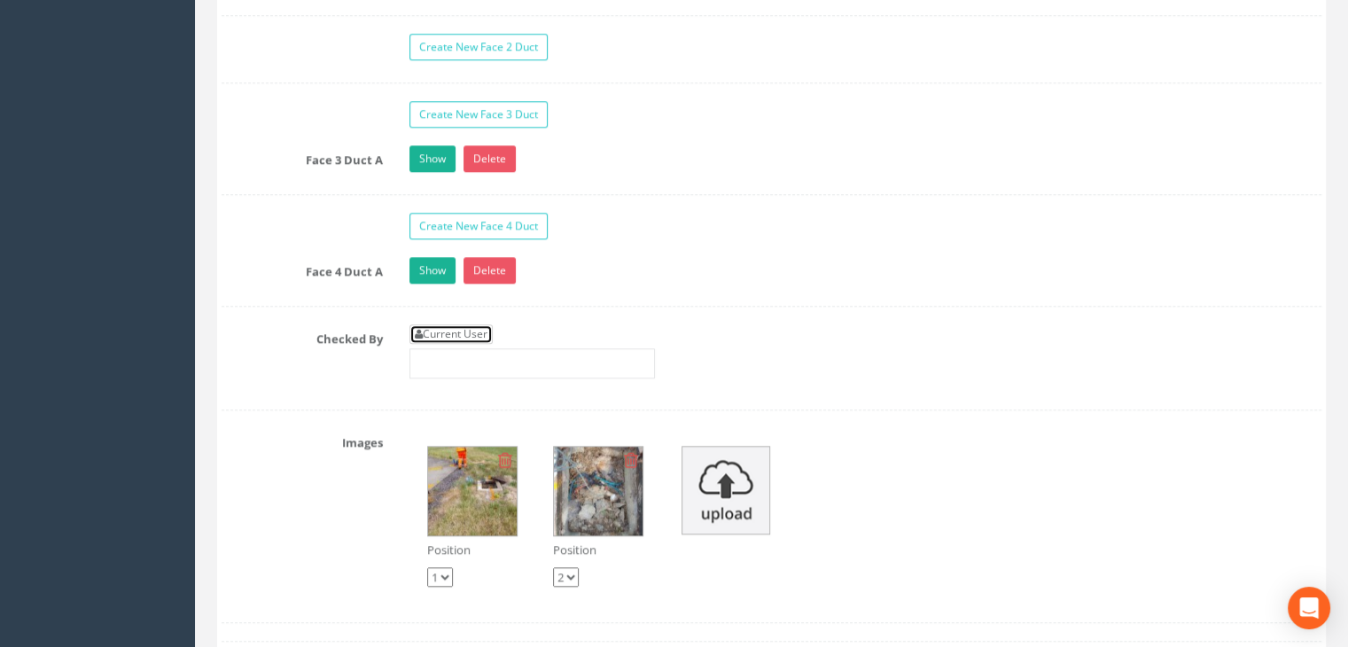
click at [439, 326] on link "Current User" at bounding box center [450, 333] width 83 height 19
type input "[PERSON_NAME]"
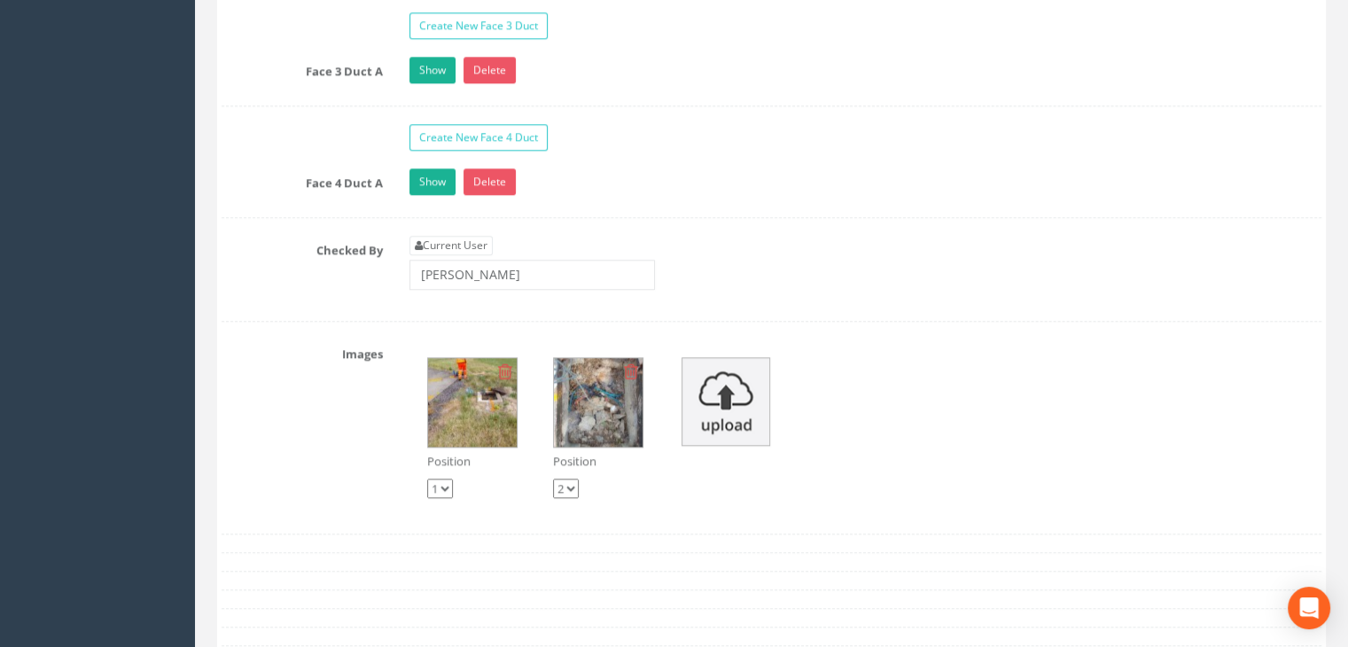
scroll to position [1949, 0]
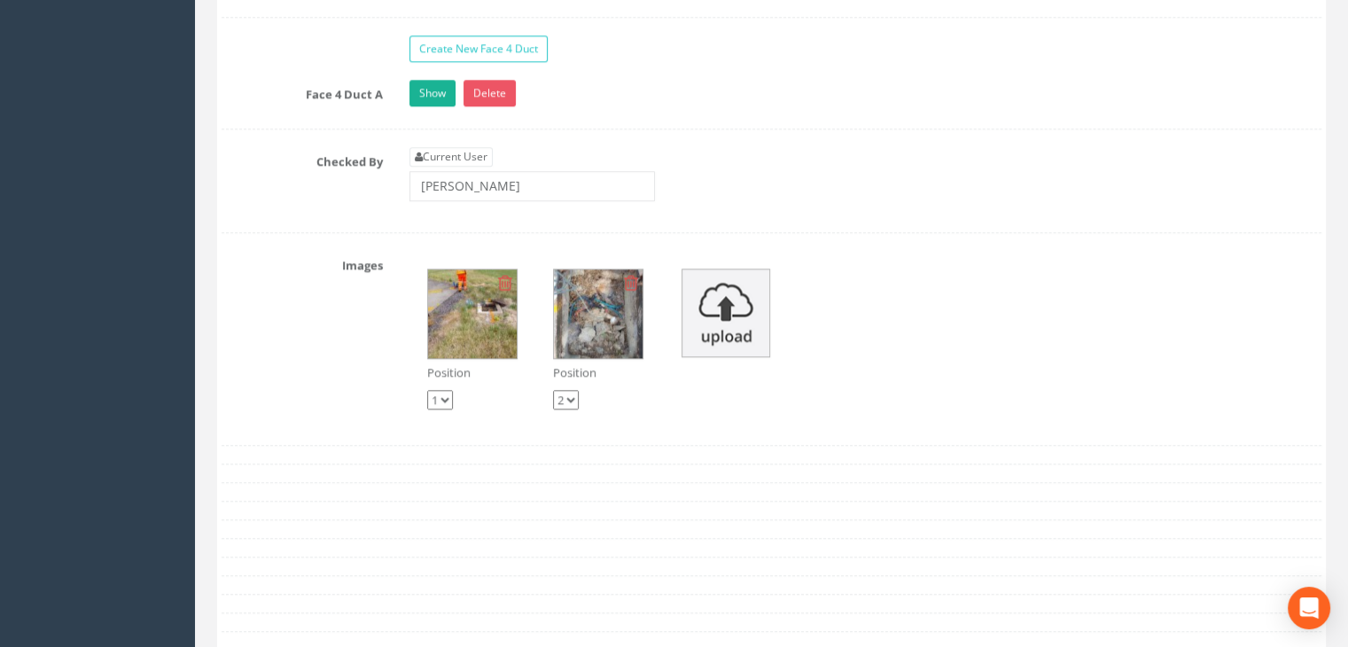
click at [475, 330] on img at bounding box center [472, 313] width 89 height 89
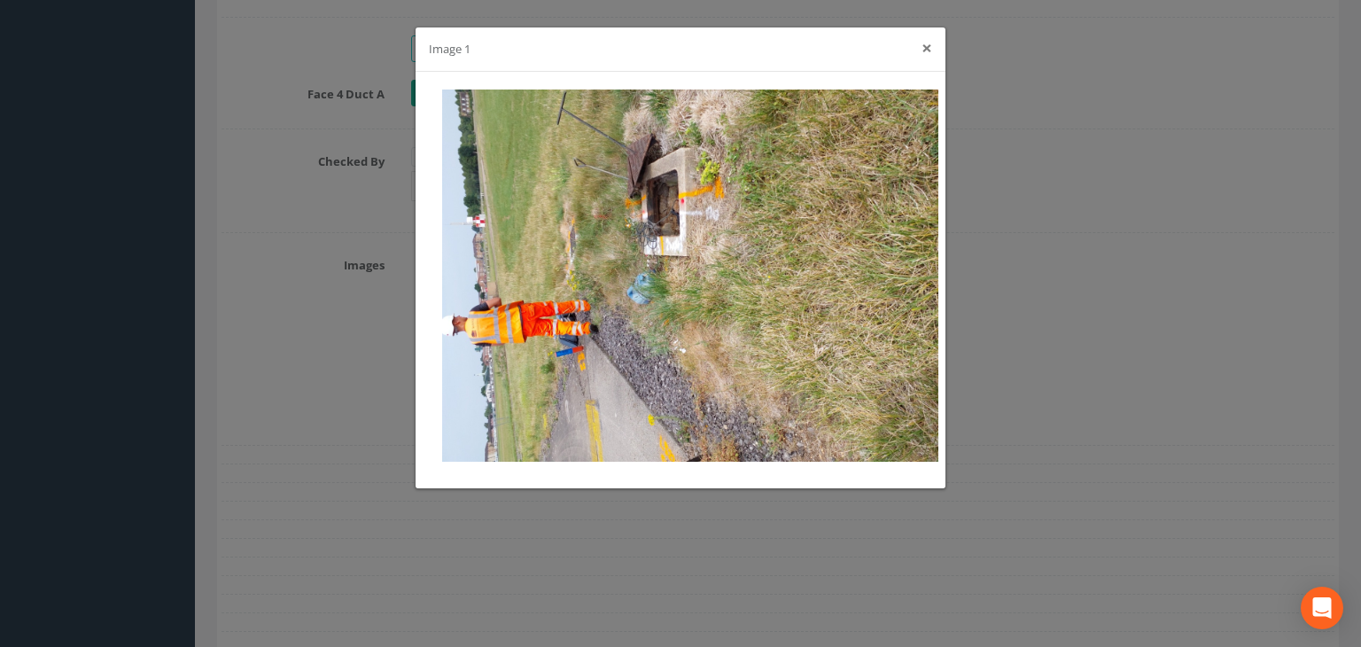
click at [925, 44] on button "×" at bounding box center [926, 48] width 11 height 19
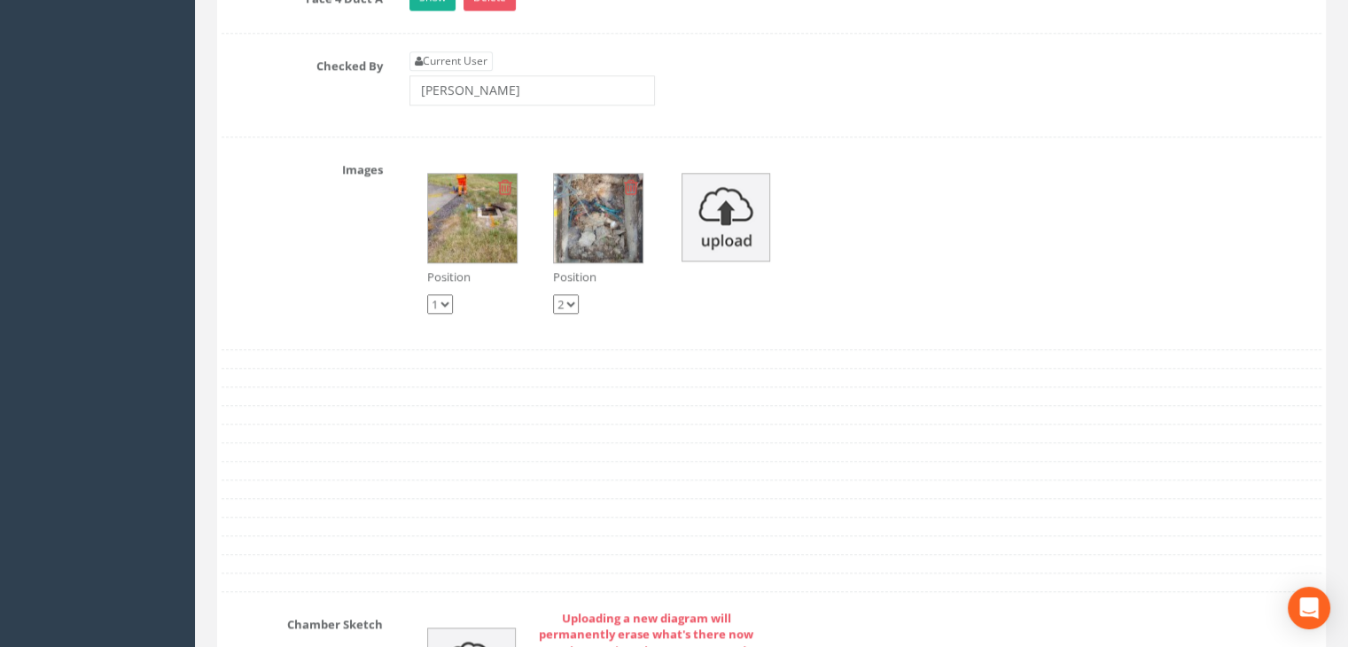
scroll to position [2304, 0]
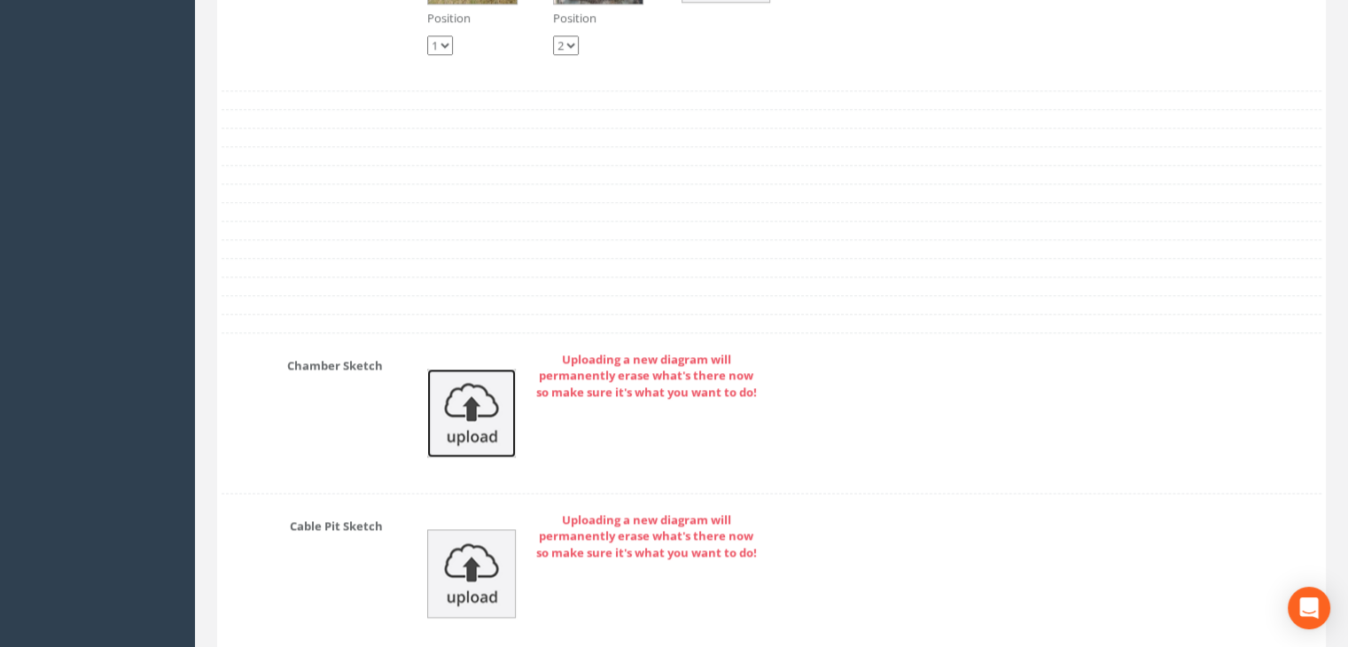
click at [483, 411] on img at bounding box center [471, 413] width 89 height 89
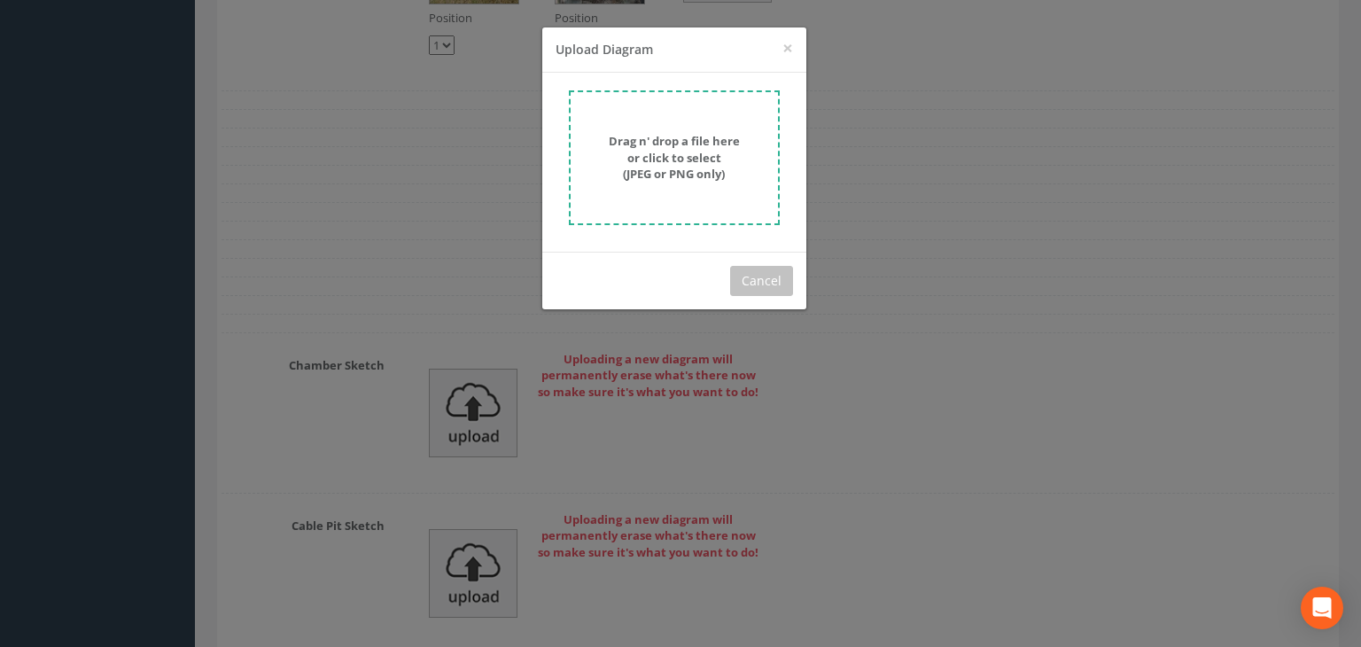
click at [657, 190] on form "Drag n' drop a file here or click to select (JPEG or PNG only)" at bounding box center [674, 157] width 211 height 135
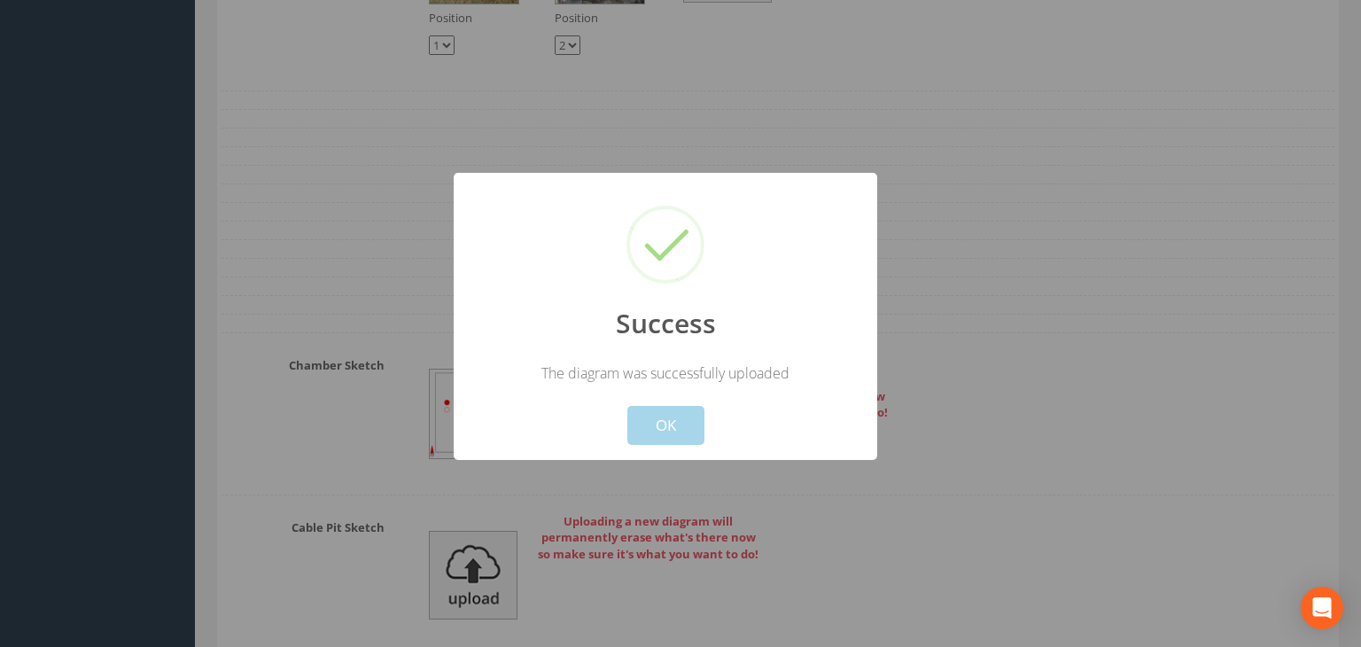
click at [677, 416] on button "OK" at bounding box center [665, 425] width 77 height 39
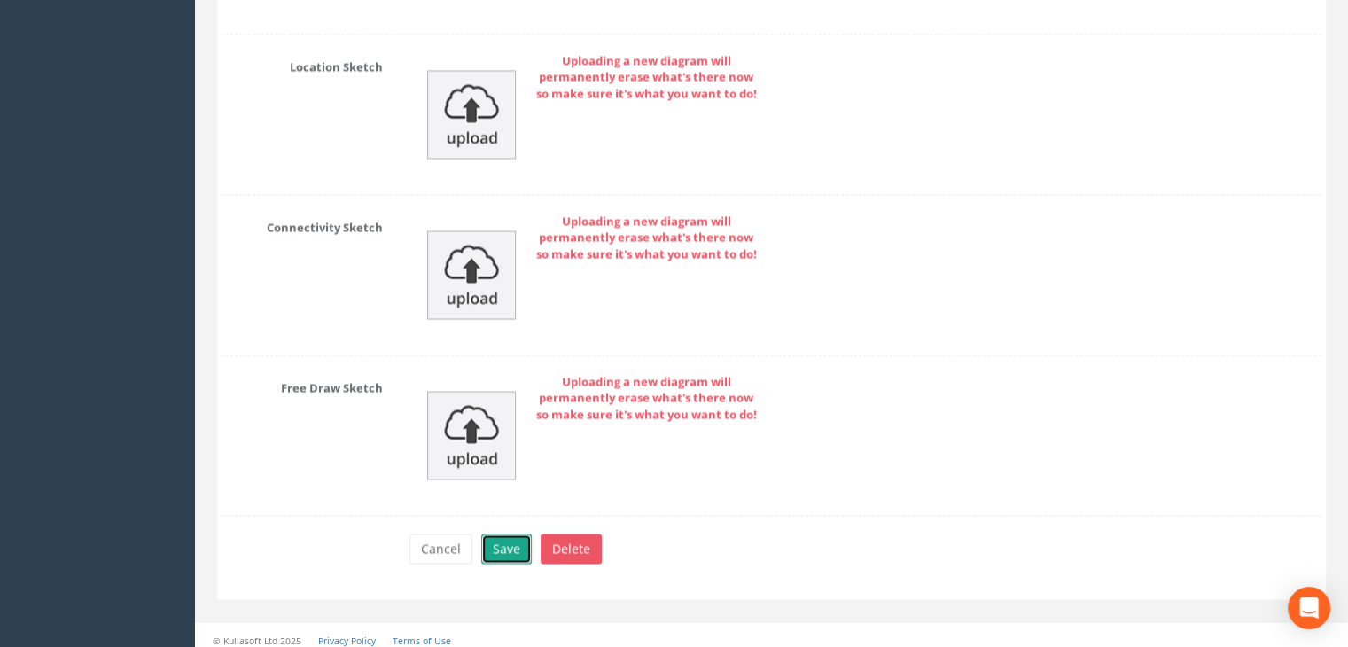
click at [503, 533] on button "Save" at bounding box center [506, 548] width 51 height 30
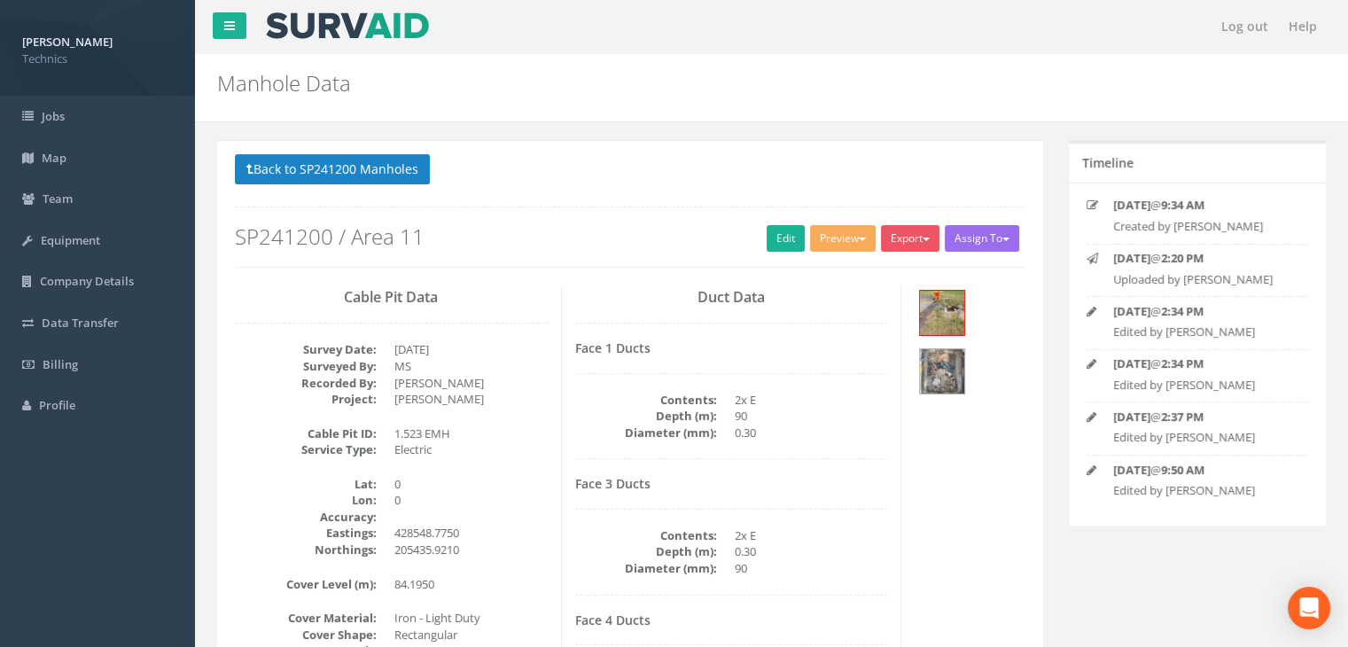
scroll to position [0, 0]
click at [361, 168] on button "Back to SP241200 Manholes" at bounding box center [332, 169] width 195 height 30
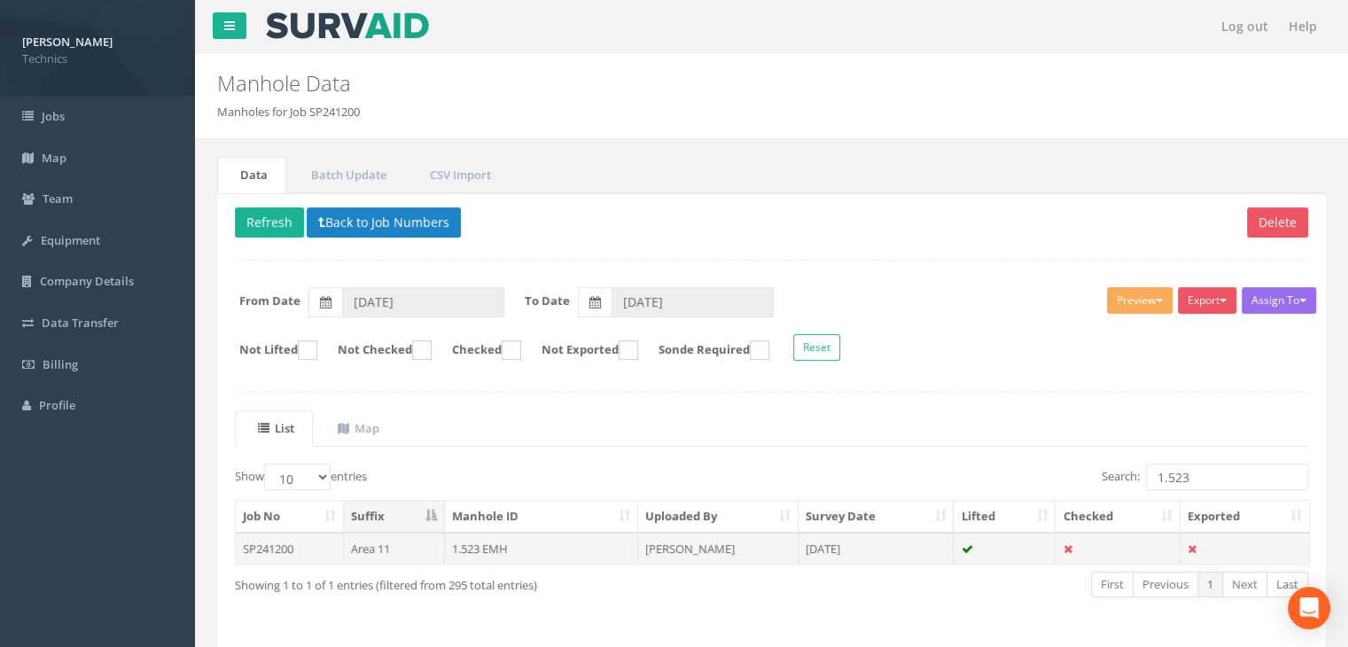
click at [552, 548] on td "1.523 EMH" at bounding box center [541, 548] width 193 height 32
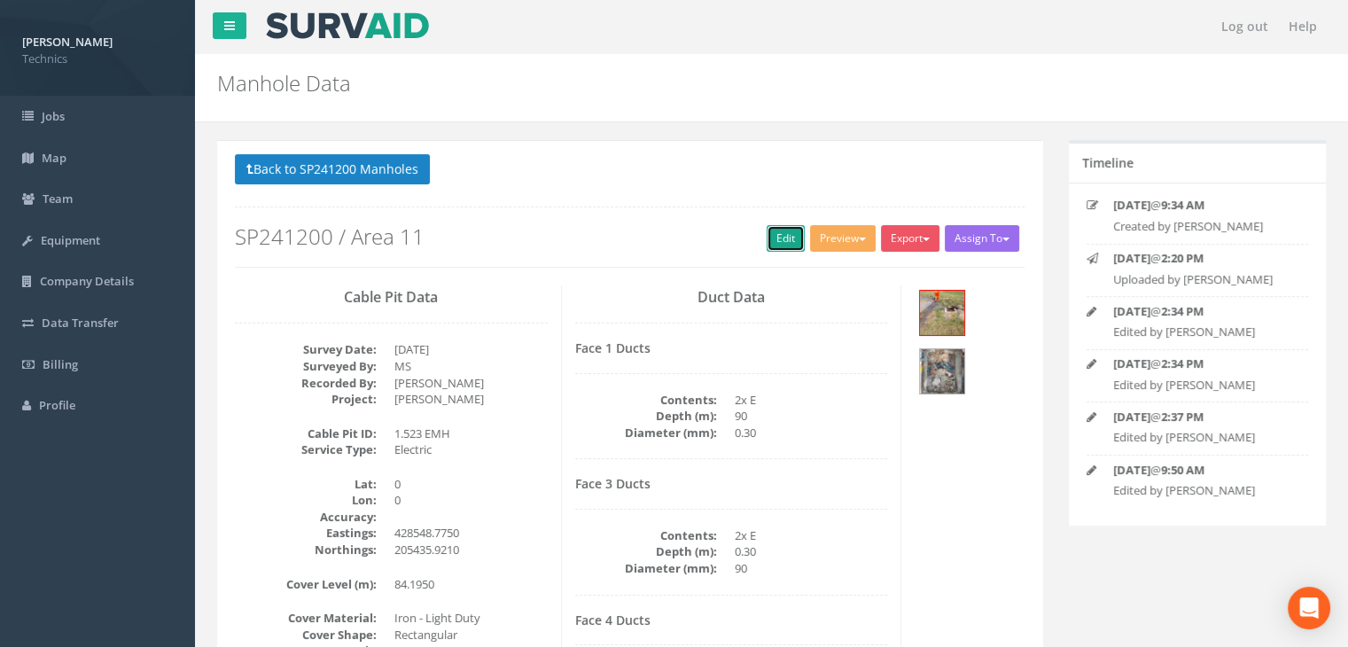
click at [779, 236] on link "Edit" at bounding box center [785, 238] width 38 height 27
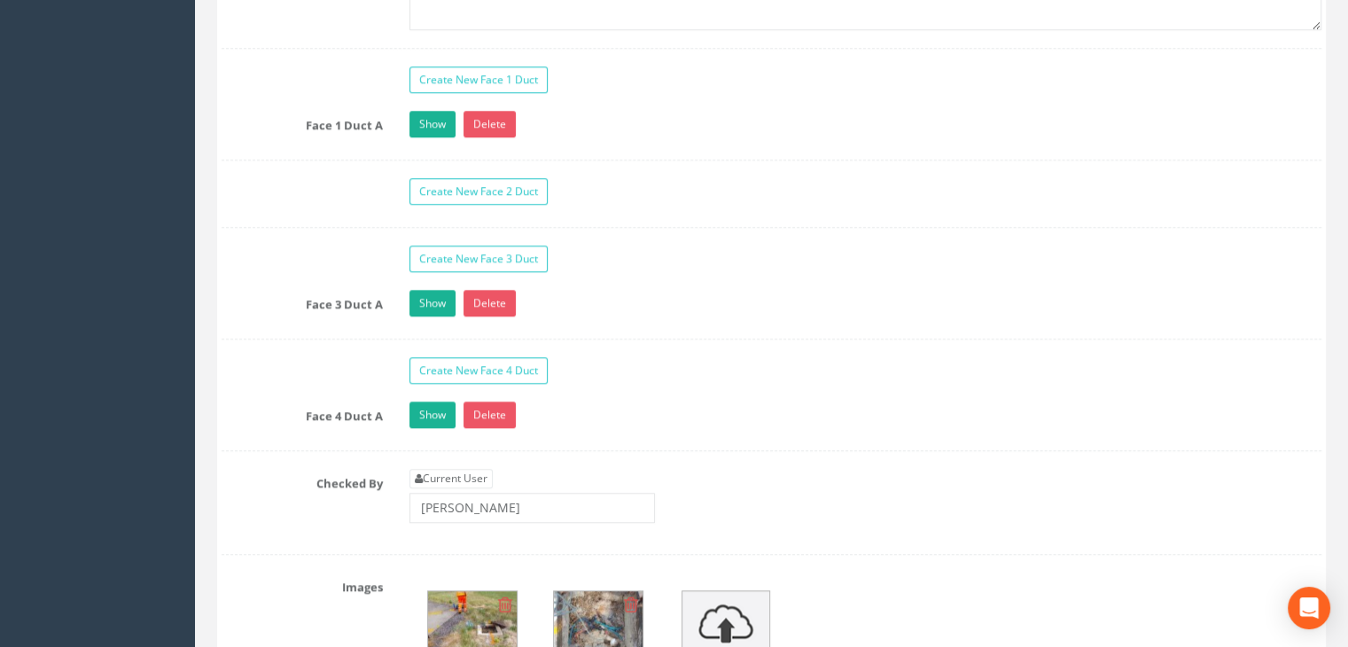
scroll to position [1949, 0]
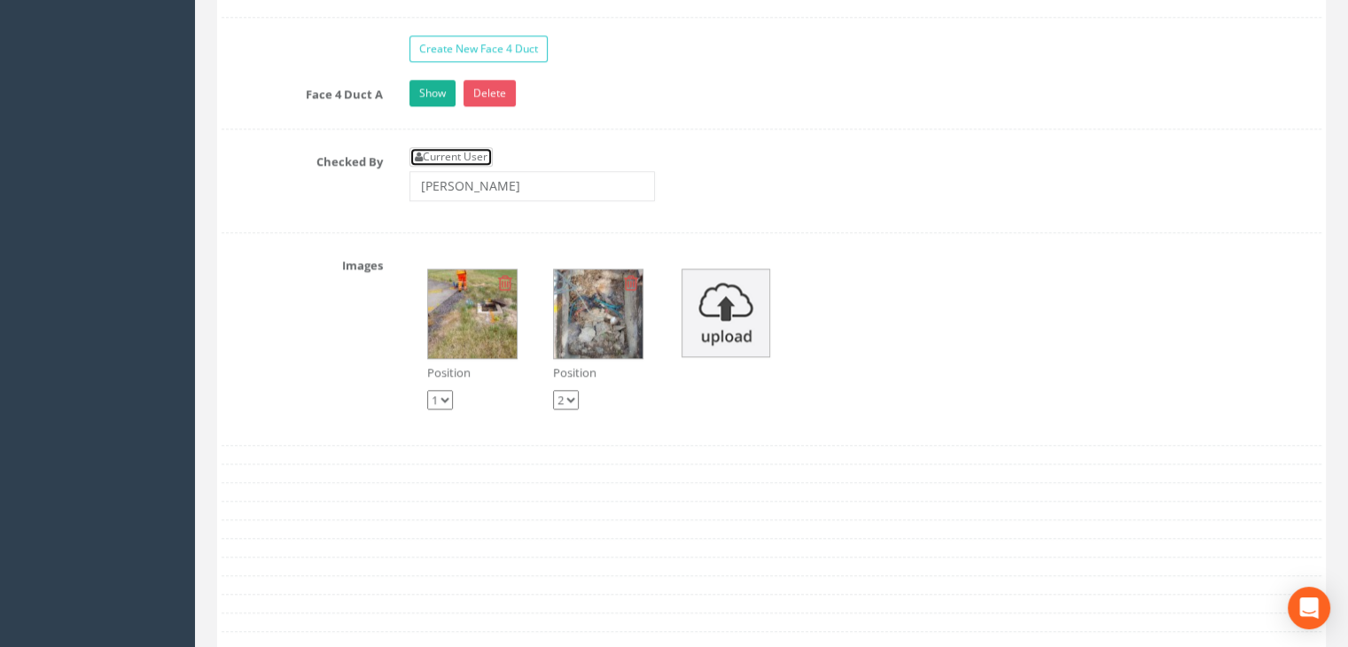
click at [458, 147] on link "Current User" at bounding box center [450, 156] width 83 height 19
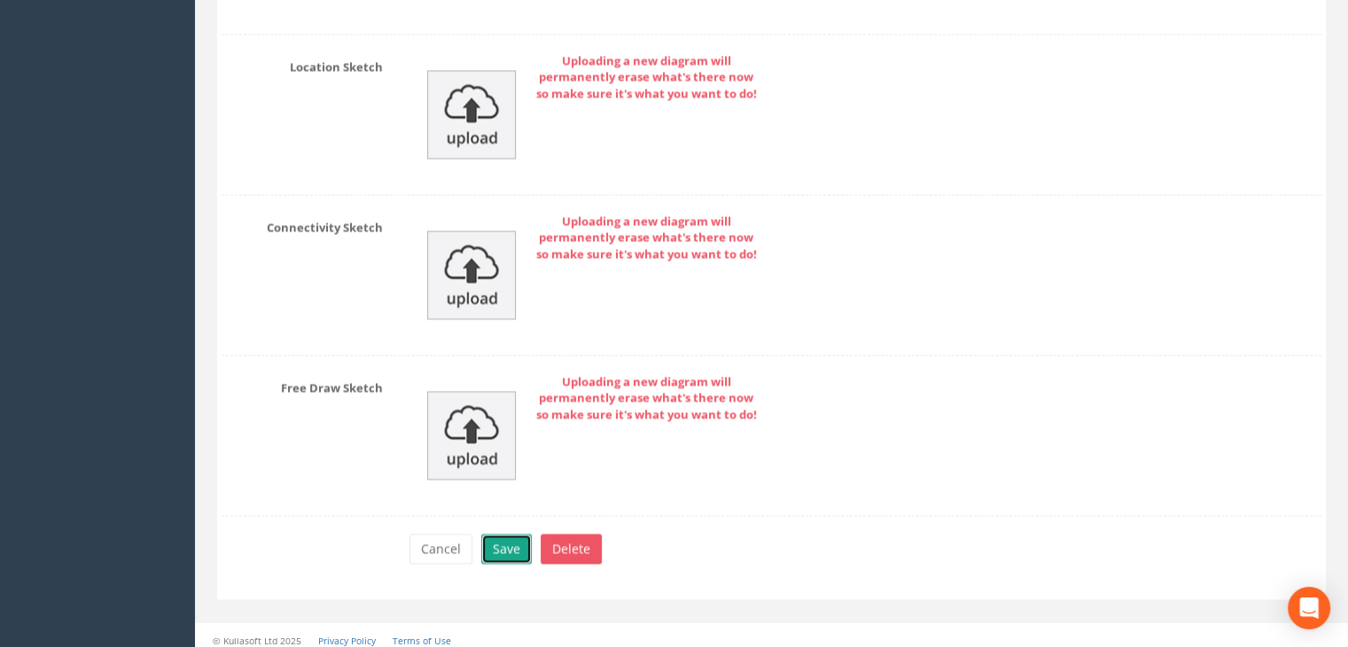
click at [506, 543] on button "Save" at bounding box center [506, 548] width 51 height 30
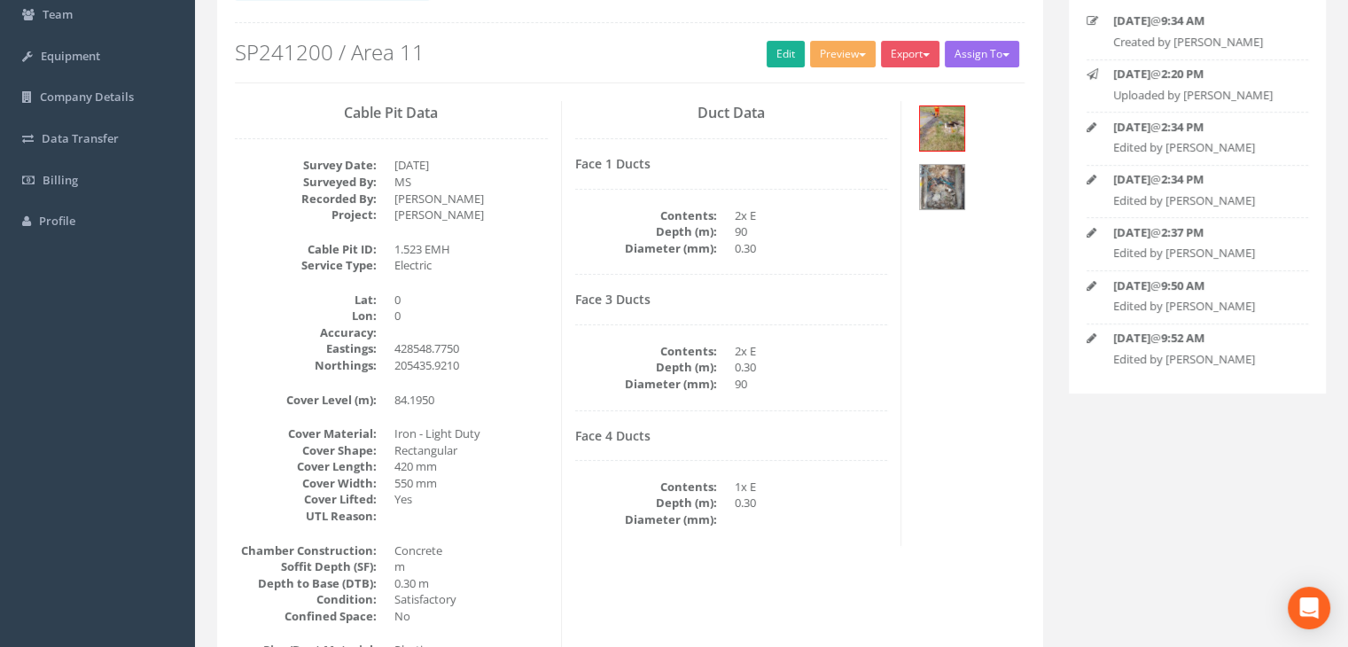
scroll to position [89, 0]
